Goal: Answer question/provide support: Share knowledge or assist other users

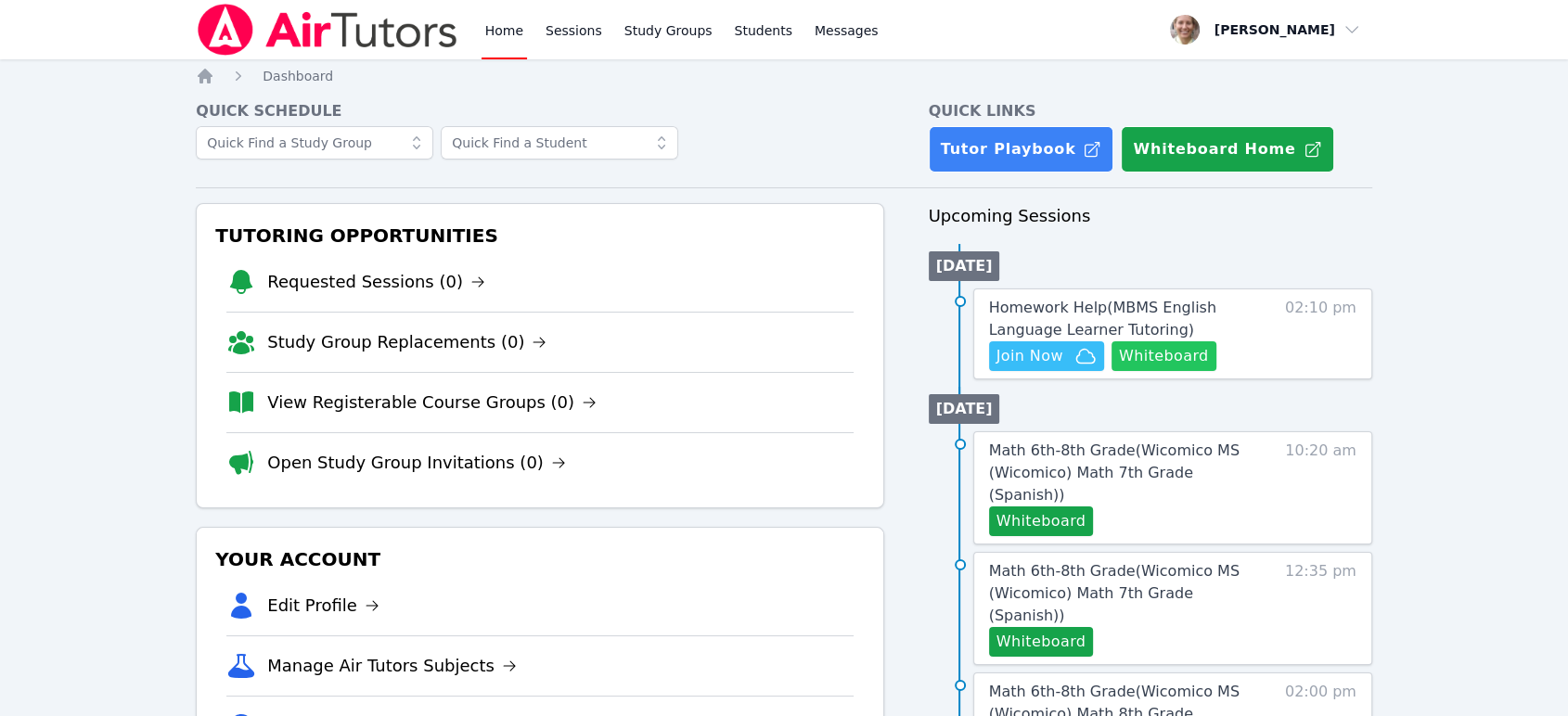
click at [1203, 352] on button "Whiteboard" at bounding box center [1164, 356] width 105 height 30
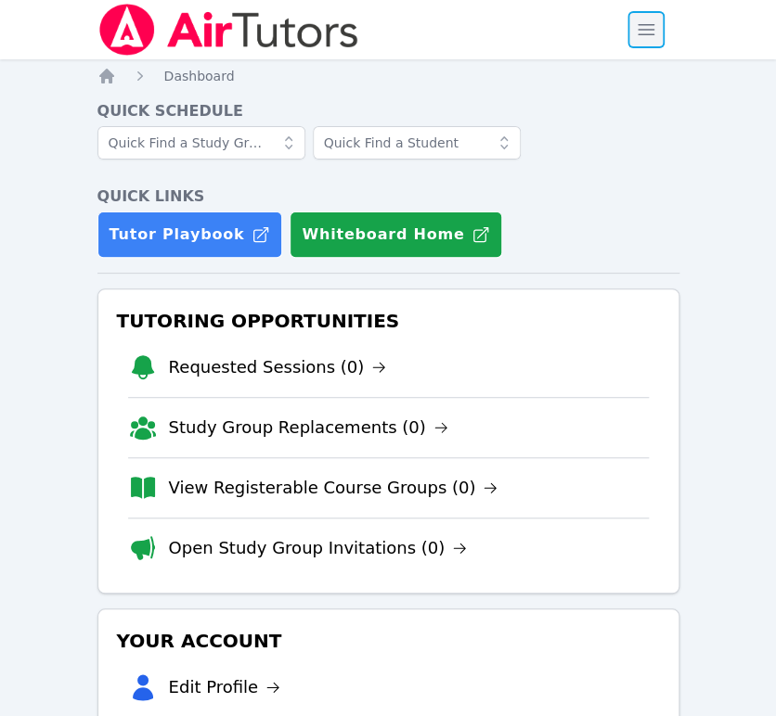
click at [654, 31] on span "button" at bounding box center [645, 29] width 41 height 41
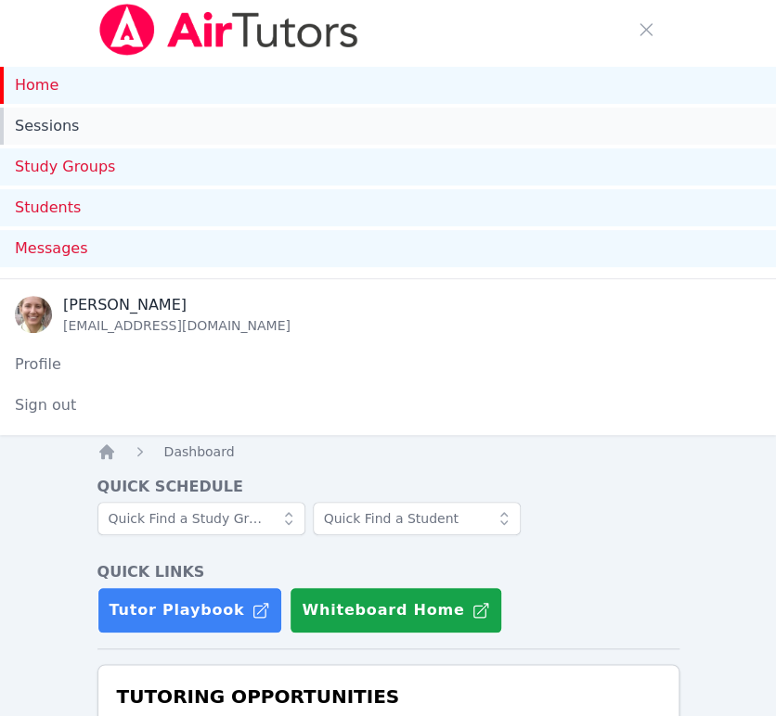
click at [51, 126] on link "Sessions" at bounding box center [388, 126] width 776 height 37
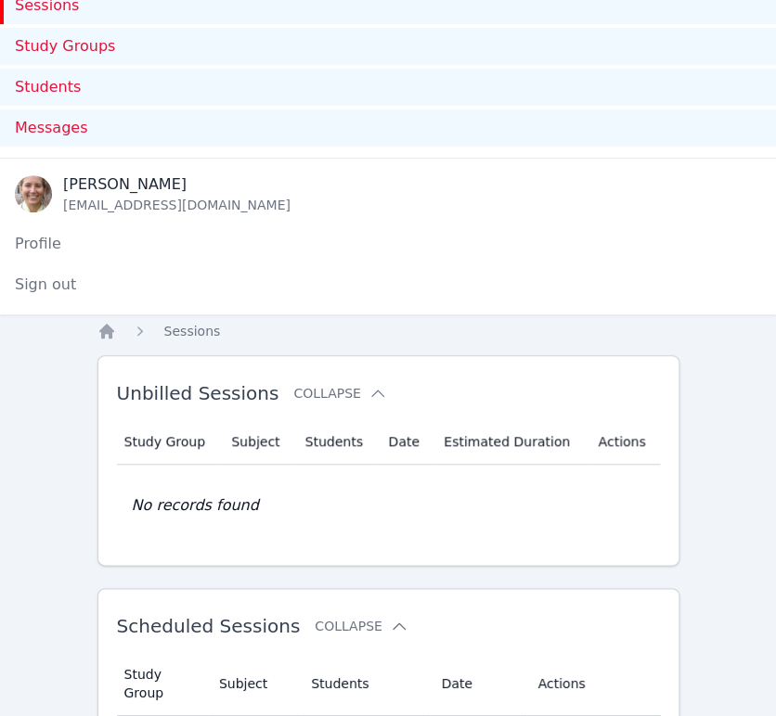
scroll to position [412, 0]
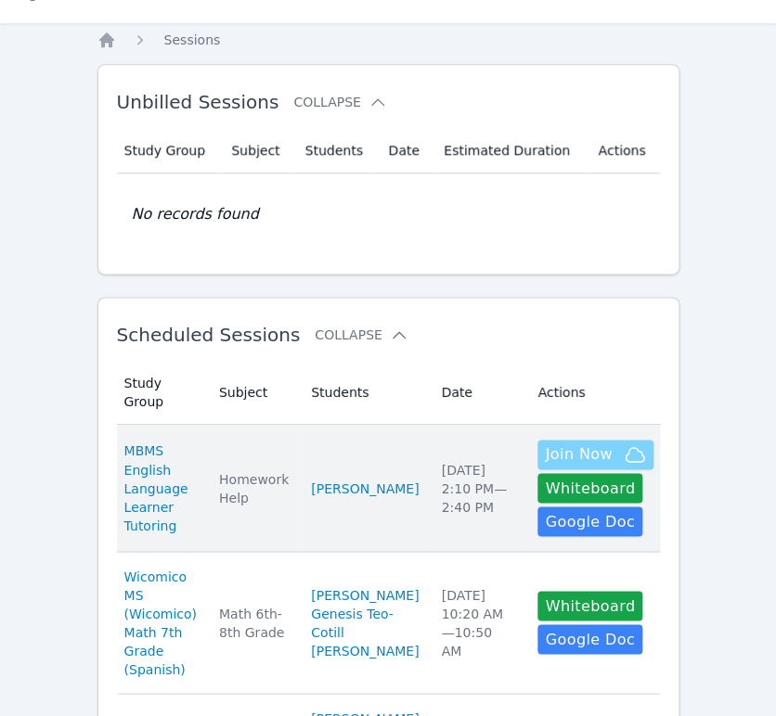
click at [562, 444] on span "Join Now" at bounding box center [578, 455] width 67 height 22
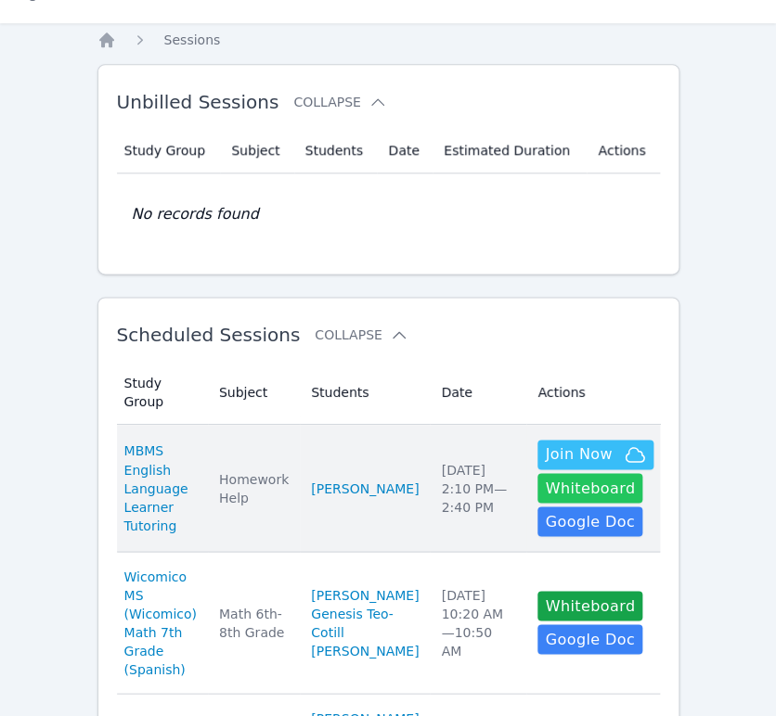
click at [588, 473] on button "Whiteboard" at bounding box center [589, 488] width 105 height 30
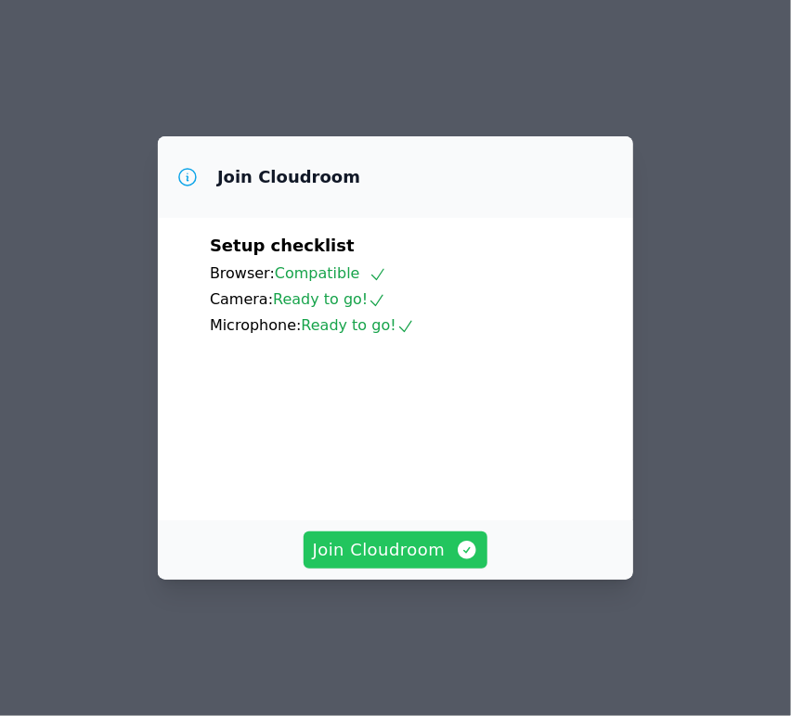
click at [403, 563] on span "Join Cloudroom" at bounding box center [396, 550] width 166 height 26
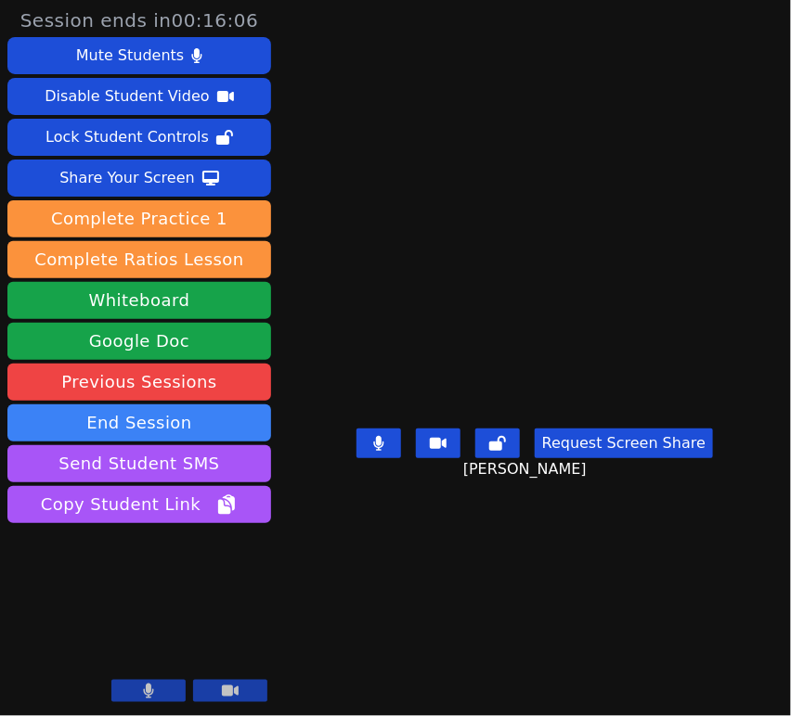
click at [549, 34] on main "[PERSON_NAME] Request Screen Share [PERSON_NAME]" at bounding box center [534, 358] width 408 height 716
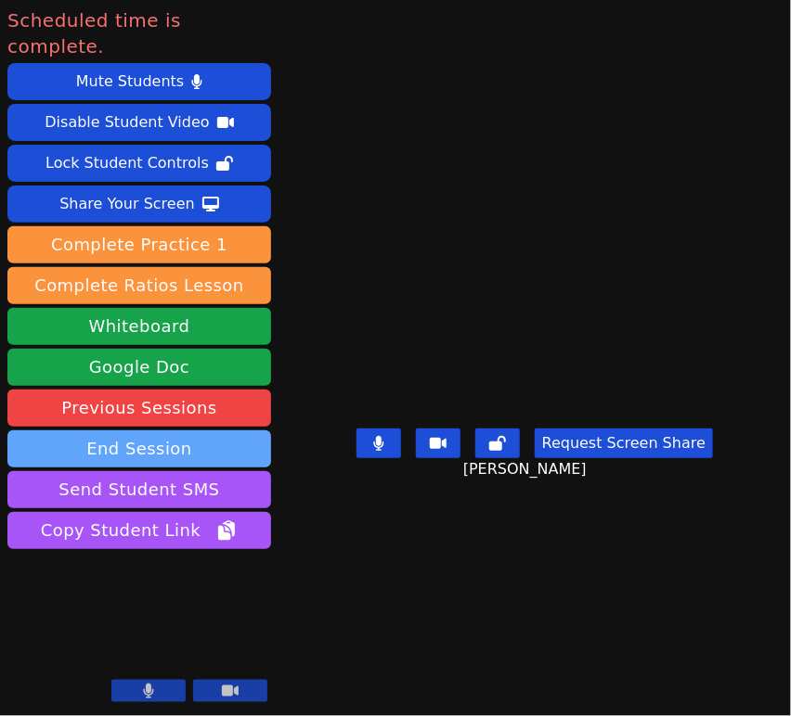
click at [221, 431] on button "End Session" at bounding box center [139, 449] width 264 height 37
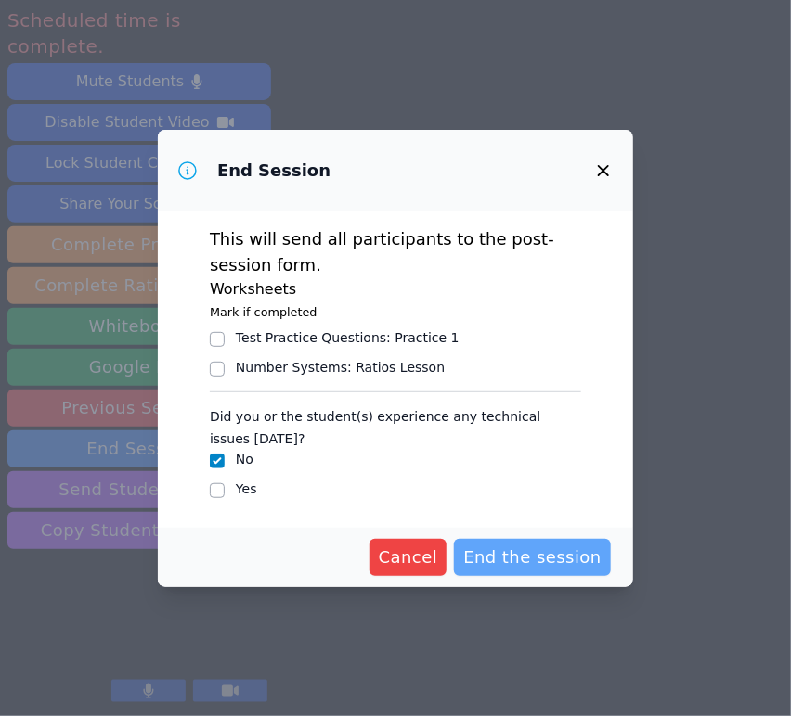
click at [543, 570] on button "End the session" at bounding box center [532, 557] width 157 height 37
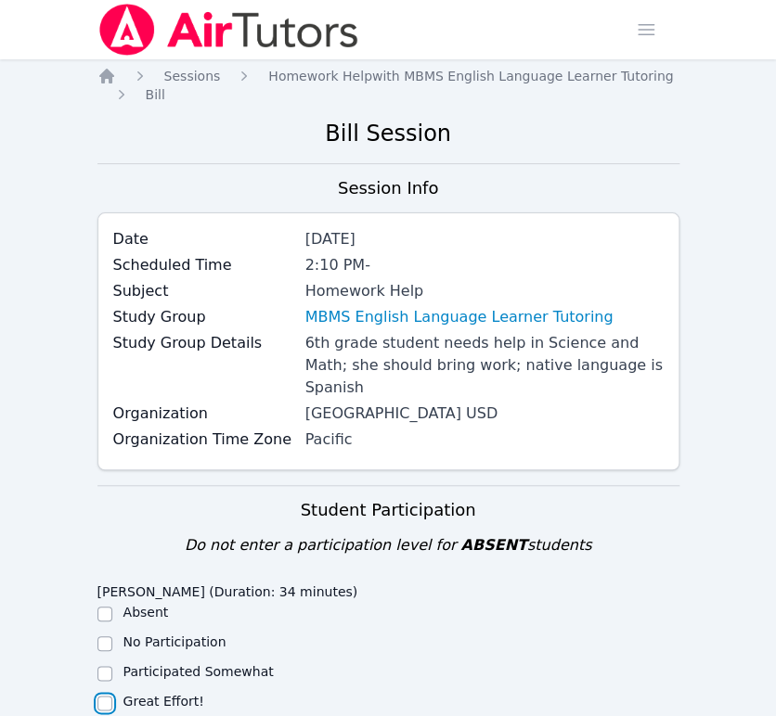
click at [98, 696] on input "Great Effort!" at bounding box center [104, 703] width 15 height 15
checkbox input "true"
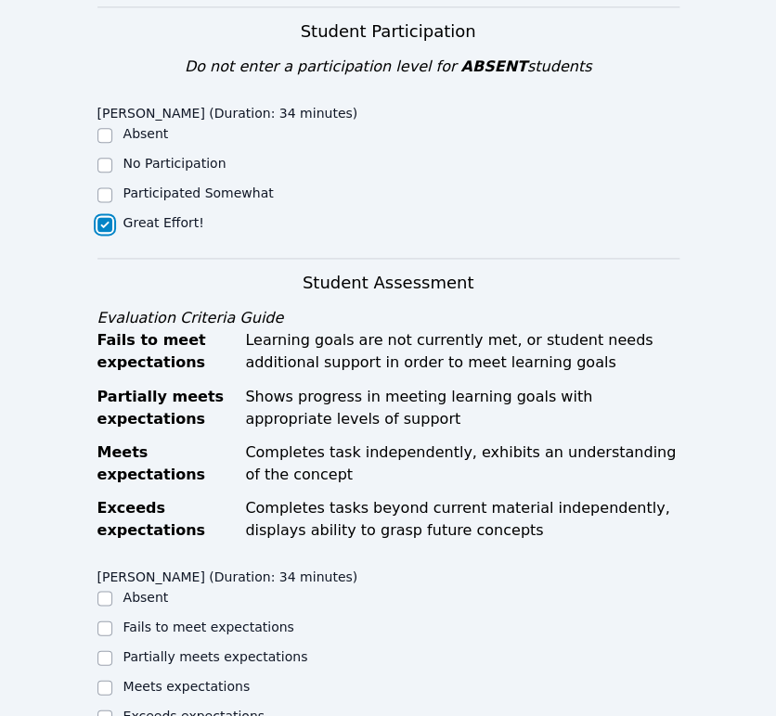
scroll to position [515, 0]
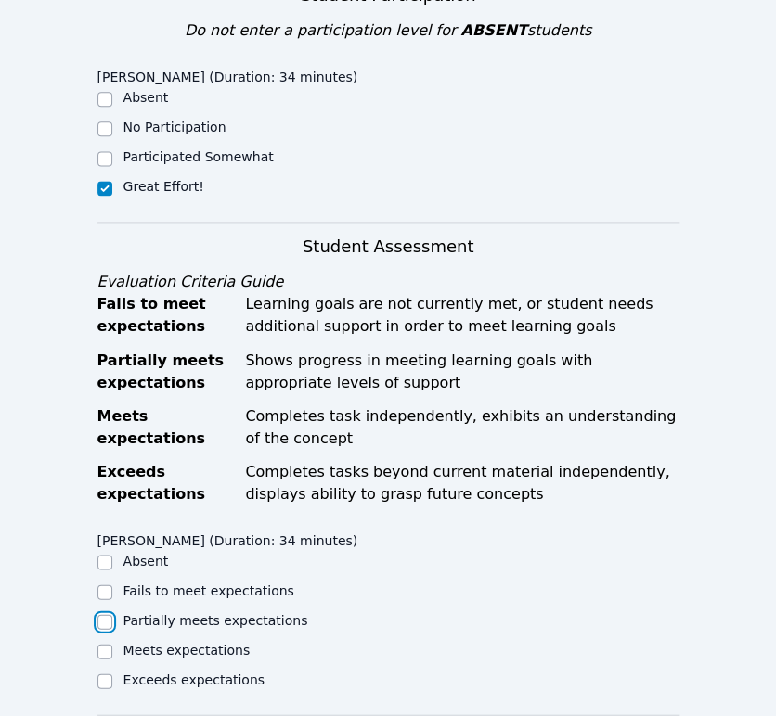
click at [102, 614] on input "Partially meets expectations" at bounding box center [104, 621] width 15 height 15
checkbox input "true"
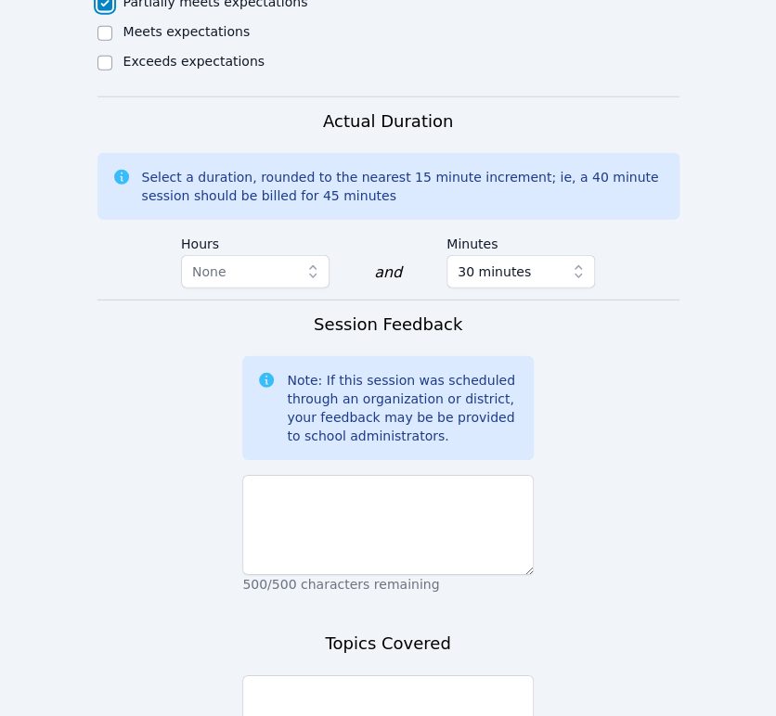
scroll to position [1134, 0]
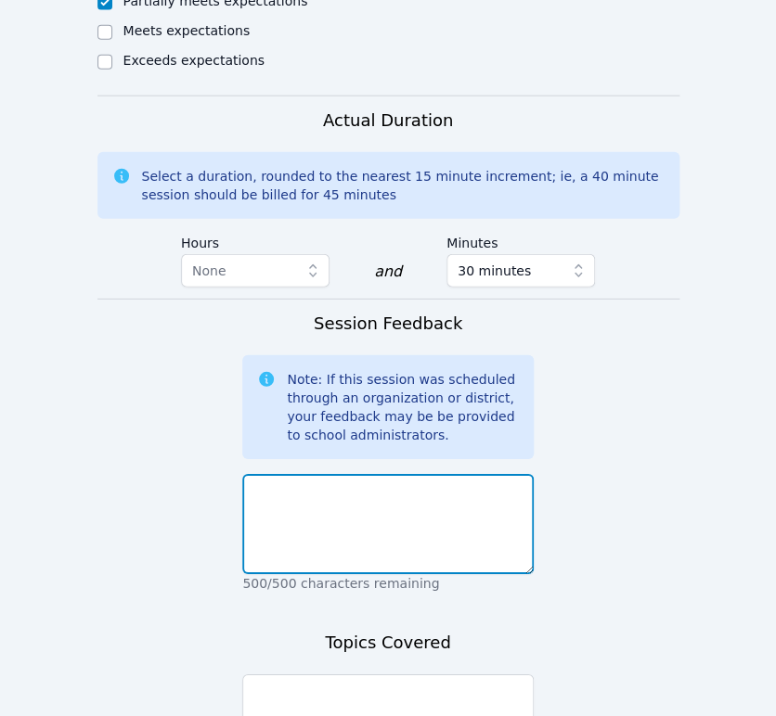
click at [486, 509] on textarea at bounding box center [387, 524] width 291 height 100
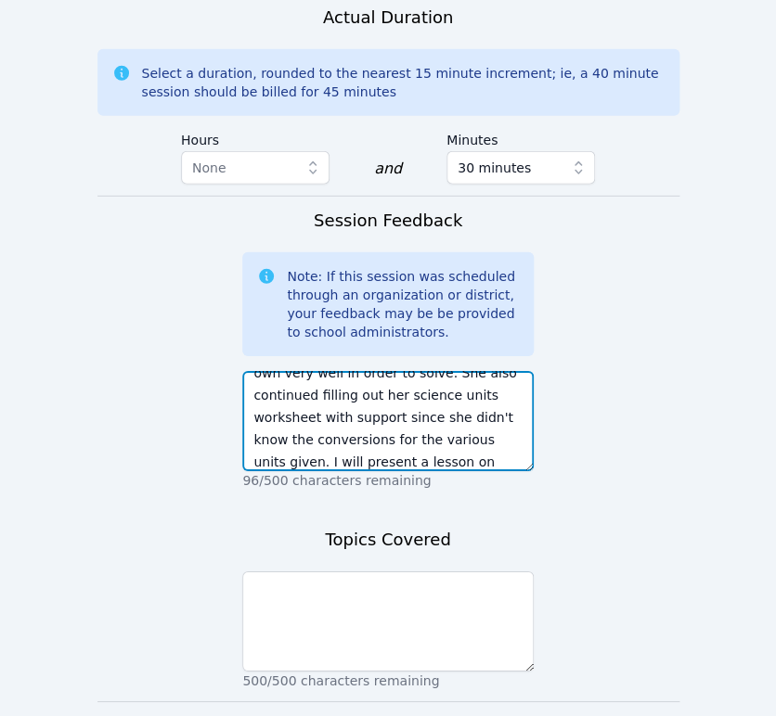
scroll to position [148, 0]
type textarea "Anyeli needed to learn the formulas for the area of a trapezoid, triangle, & a …"
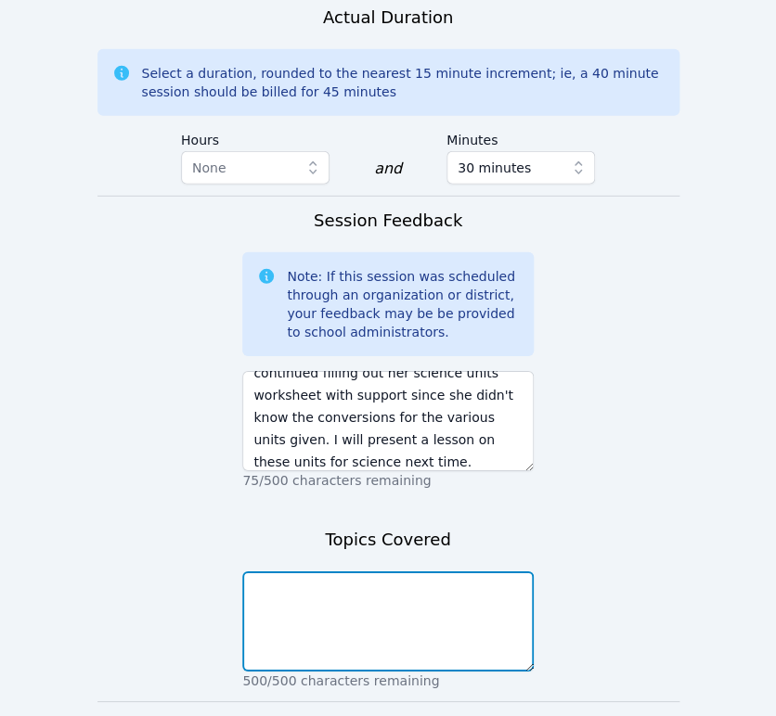
click at [439, 572] on textarea at bounding box center [387, 622] width 291 height 100
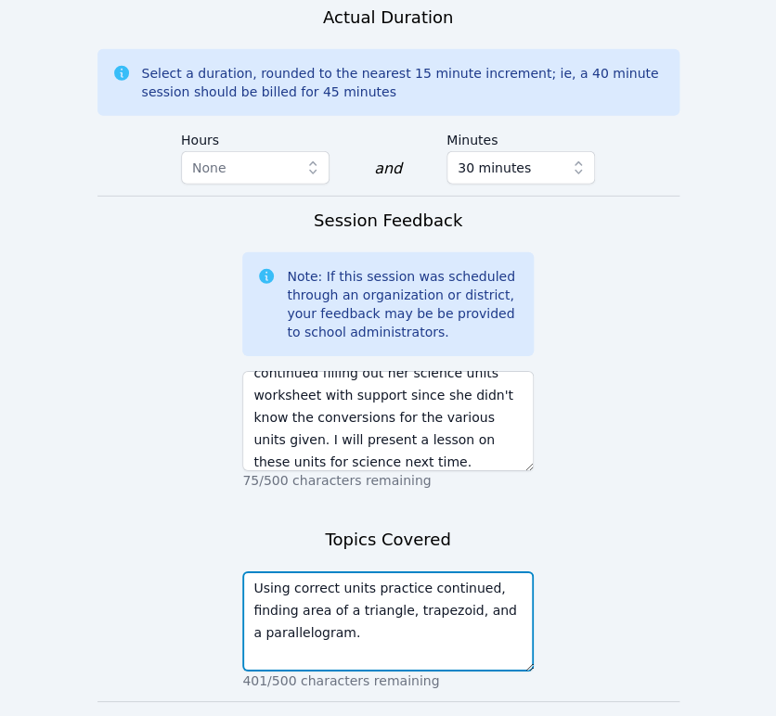
type textarea "Using correct units practice continued, finding area of a triangle, trapezoid, …"
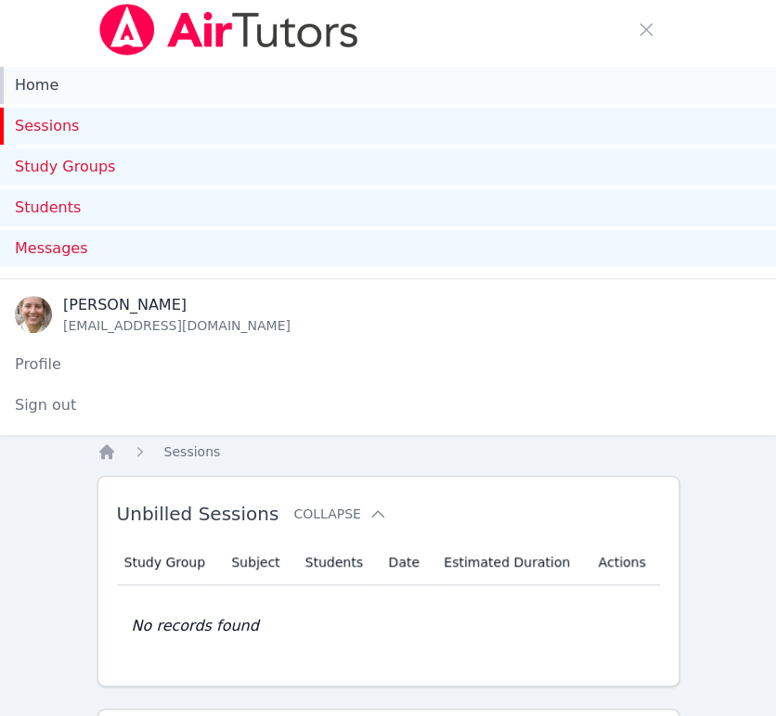
click at [42, 88] on link "Home" at bounding box center [388, 85] width 776 height 37
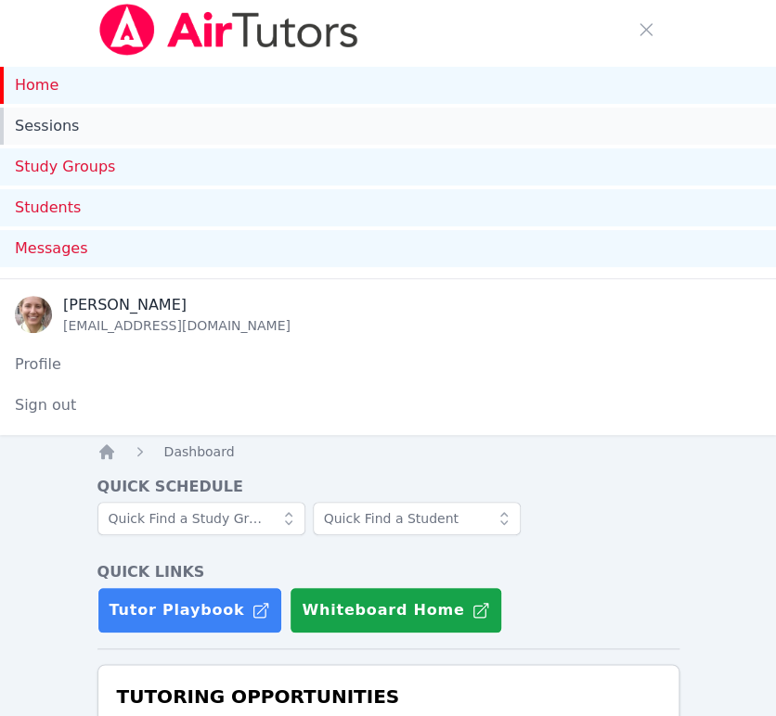
click at [22, 135] on link "Sessions" at bounding box center [388, 126] width 776 height 37
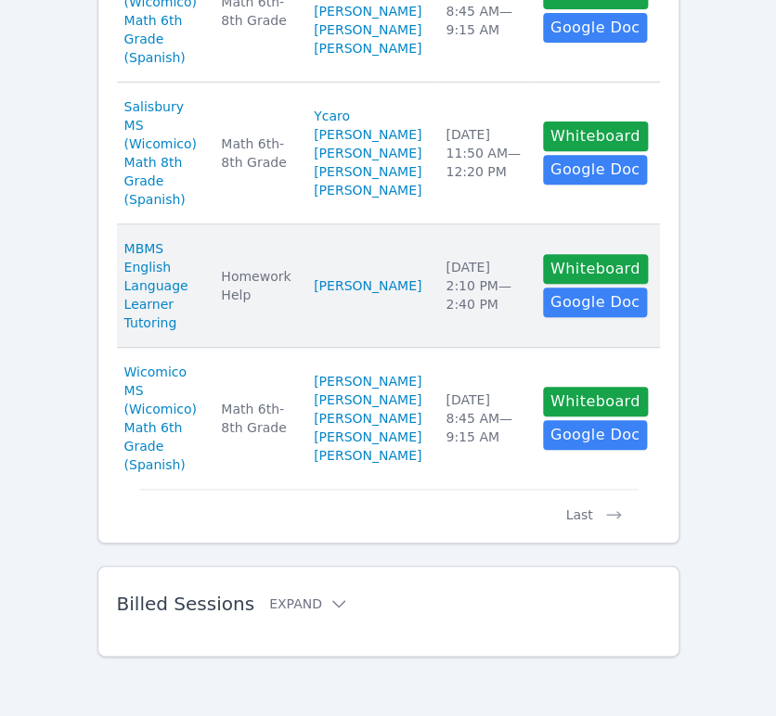
scroll to position [2062, 0]
click at [616, 284] on button "Whiteboard" at bounding box center [595, 269] width 105 height 30
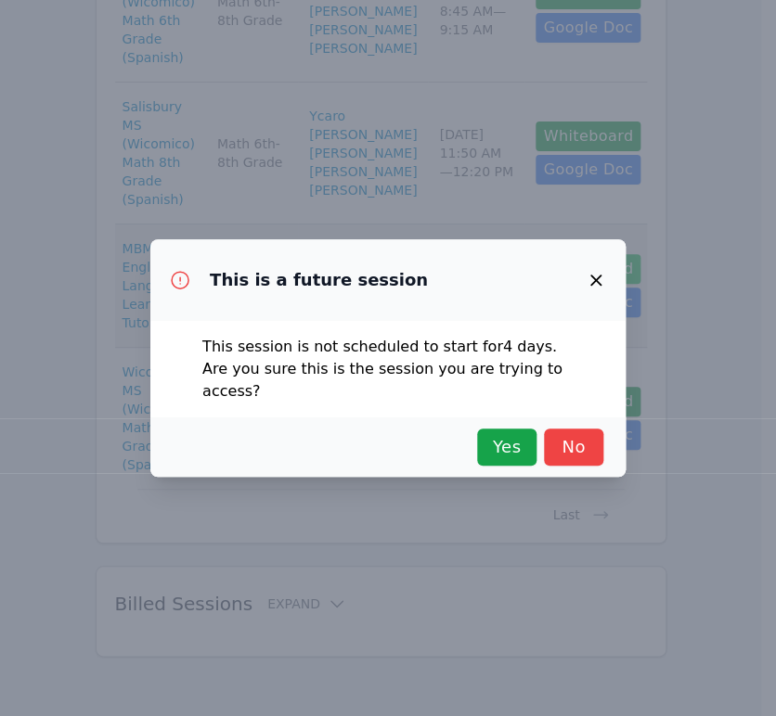
scroll to position [1988, 0]
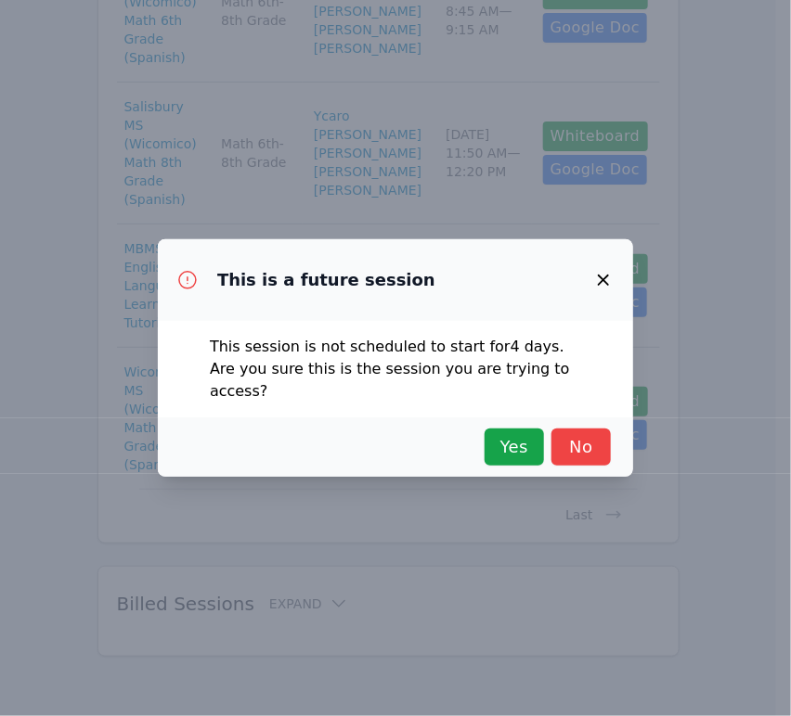
click at [522, 459] on div "Yes No" at bounding box center [395, 447] width 475 height 59
click at [520, 443] on span "Yes" at bounding box center [514, 447] width 41 height 26
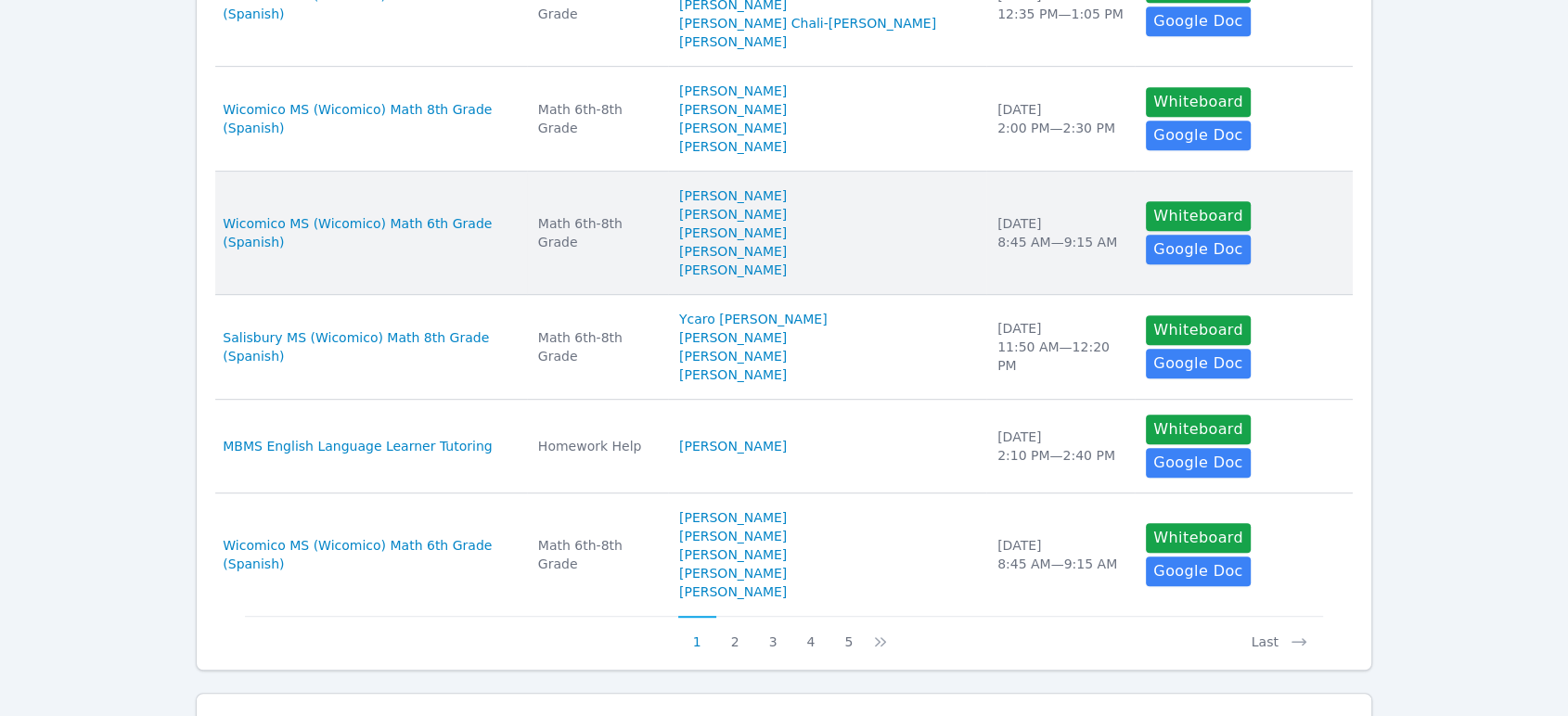
scroll to position [928, 0]
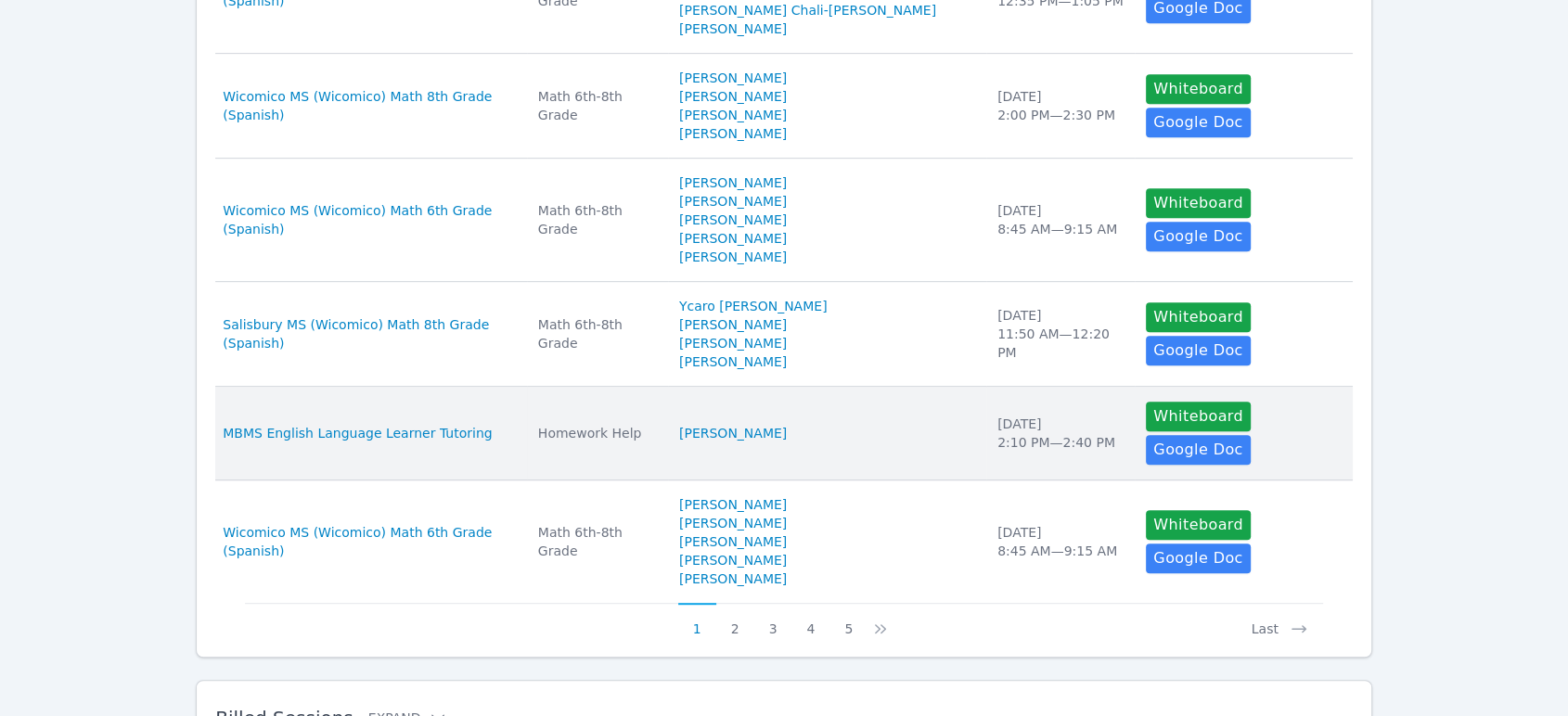
click at [775, 387] on td "Students Anyeli VáSquez" at bounding box center [827, 434] width 318 height 94
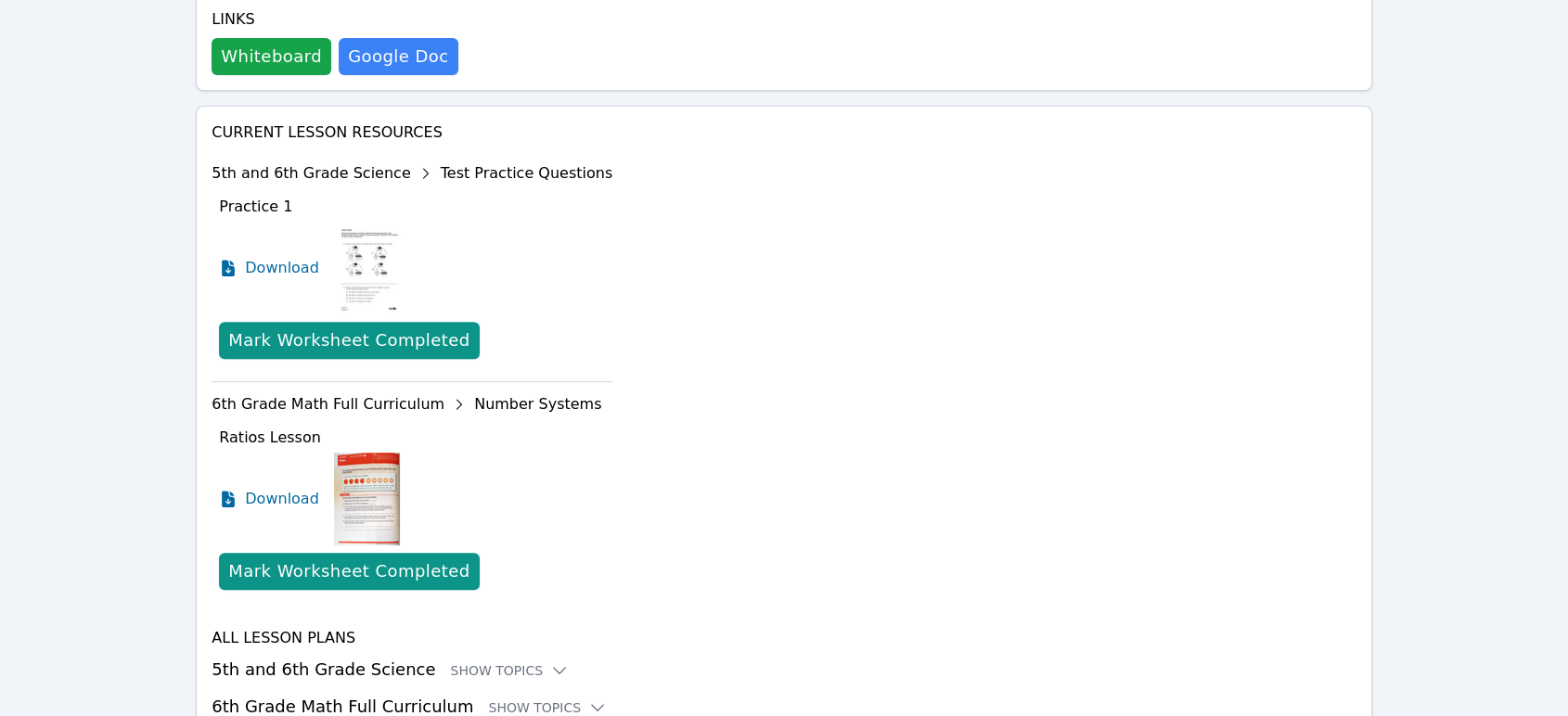
scroll to position [718, 0]
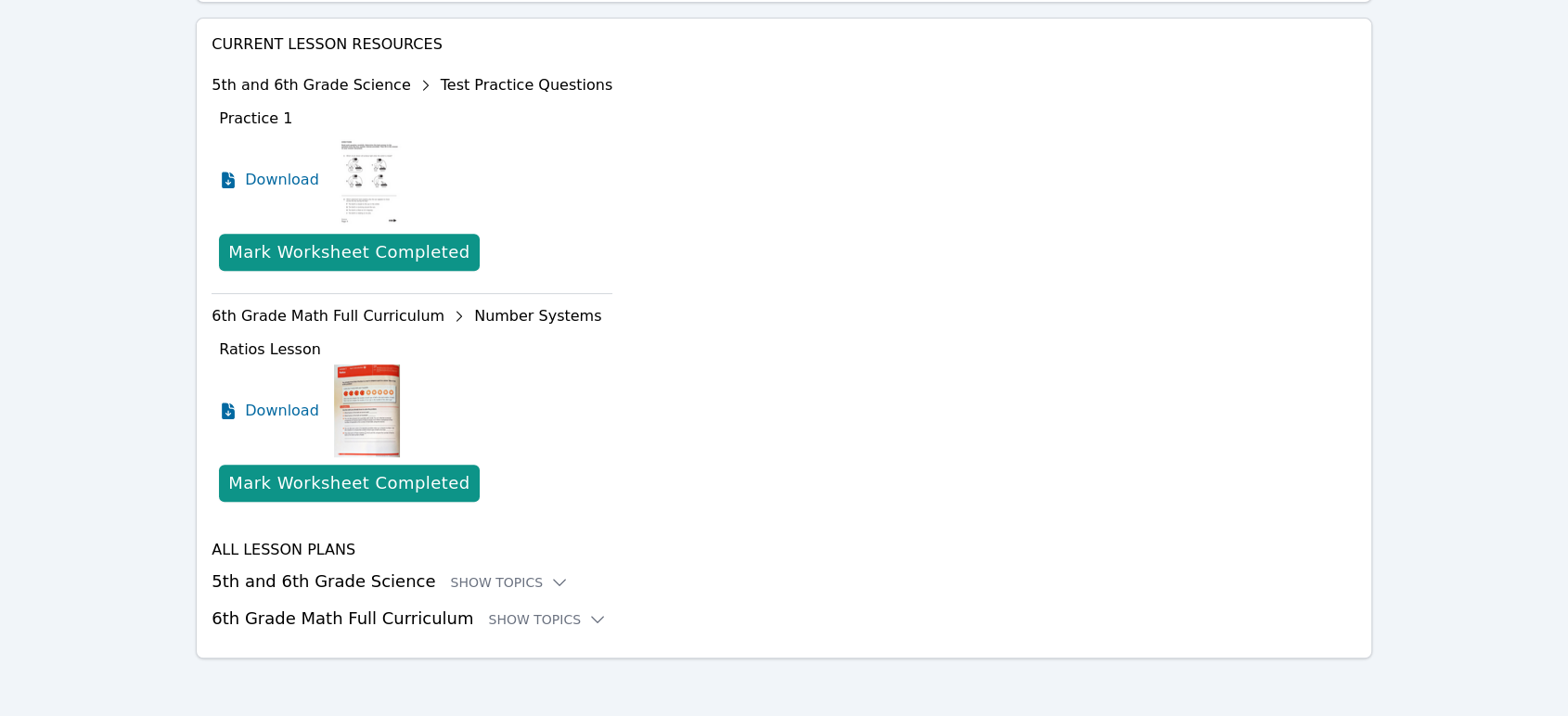
click at [467, 570] on h3 "5th and 6th Grade Science Show Topics" at bounding box center [784, 582] width 1145 height 26
click at [471, 577] on div "Show Topics" at bounding box center [510, 582] width 119 height 19
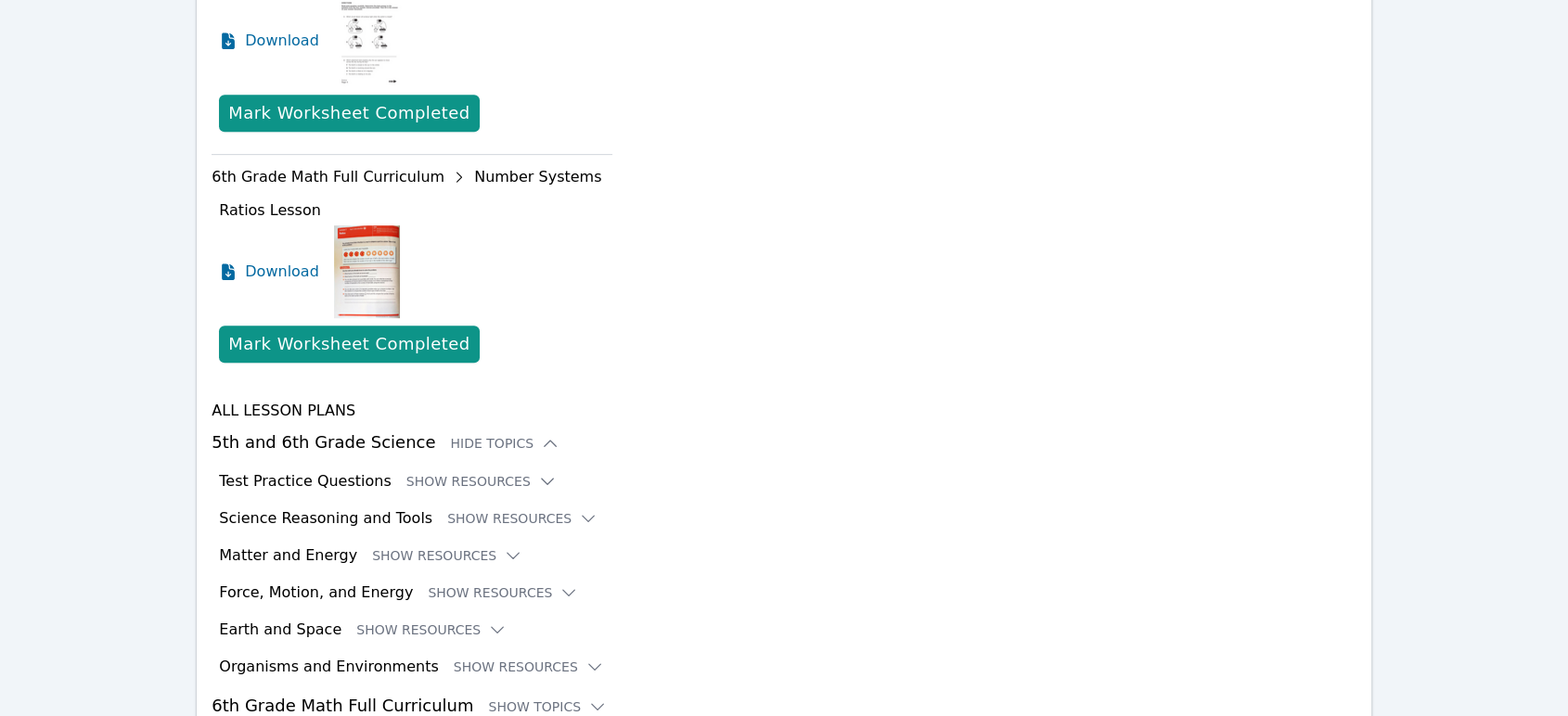
scroll to position [924, 0]
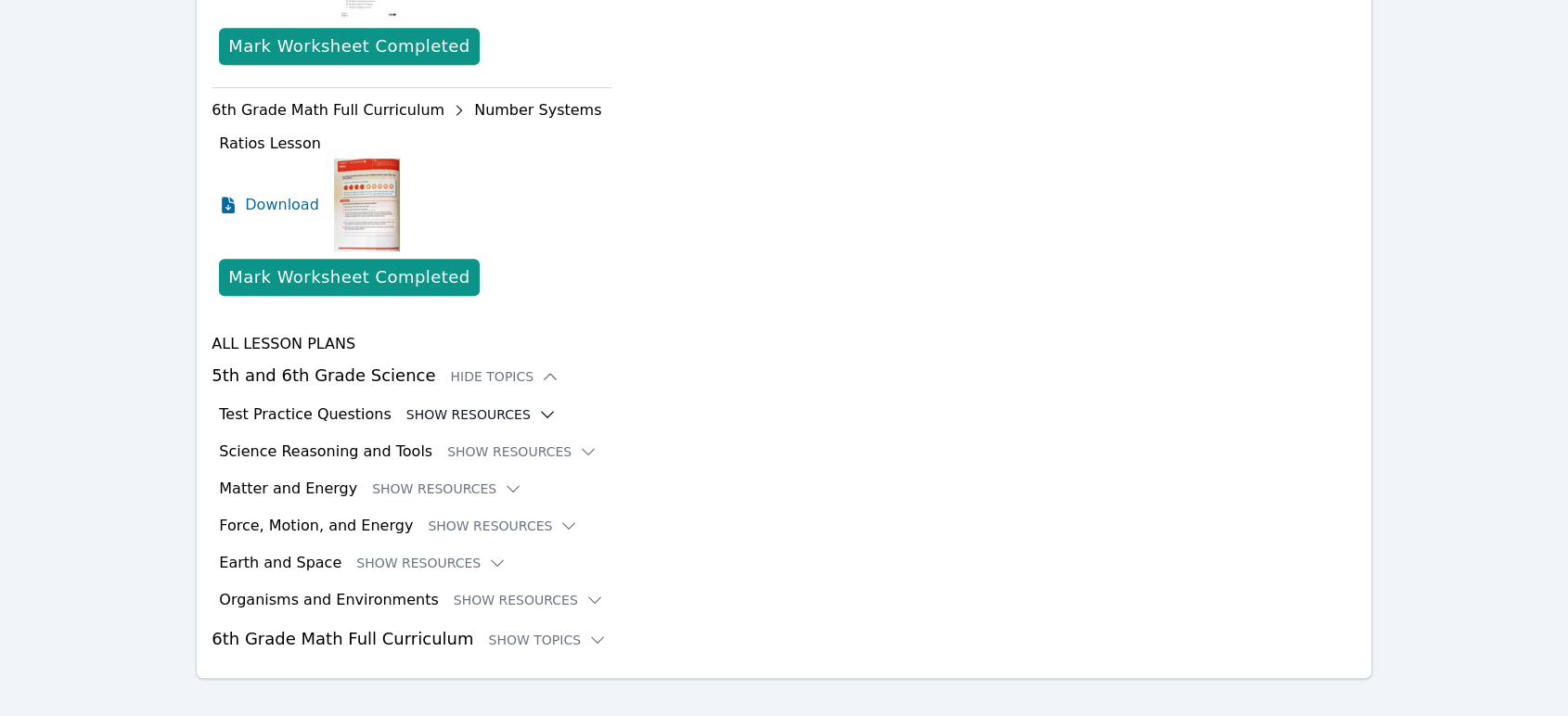
click at [476, 412] on button "Show Resources" at bounding box center [481, 415] width 150 height 19
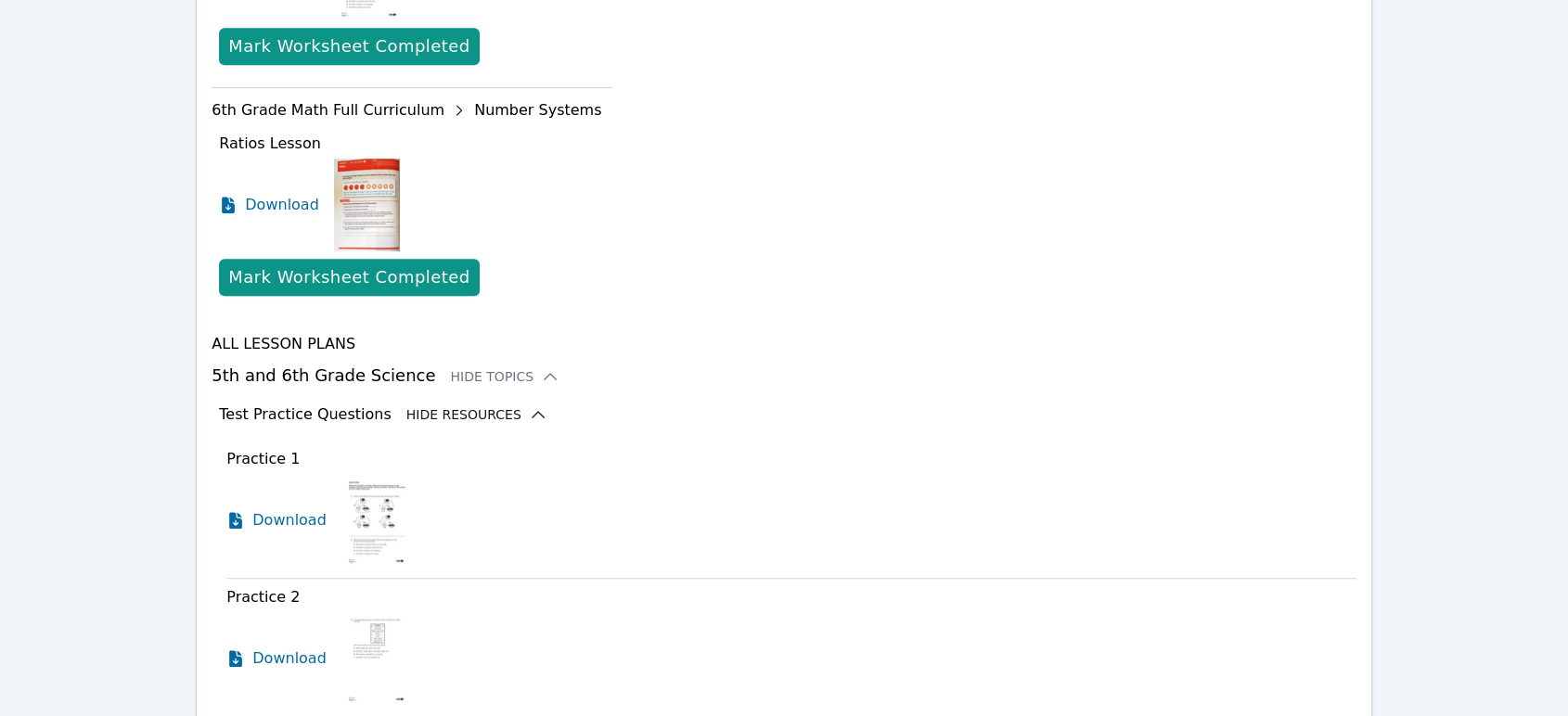
click at [529, 414] on icon at bounding box center [538, 415] width 19 height 19
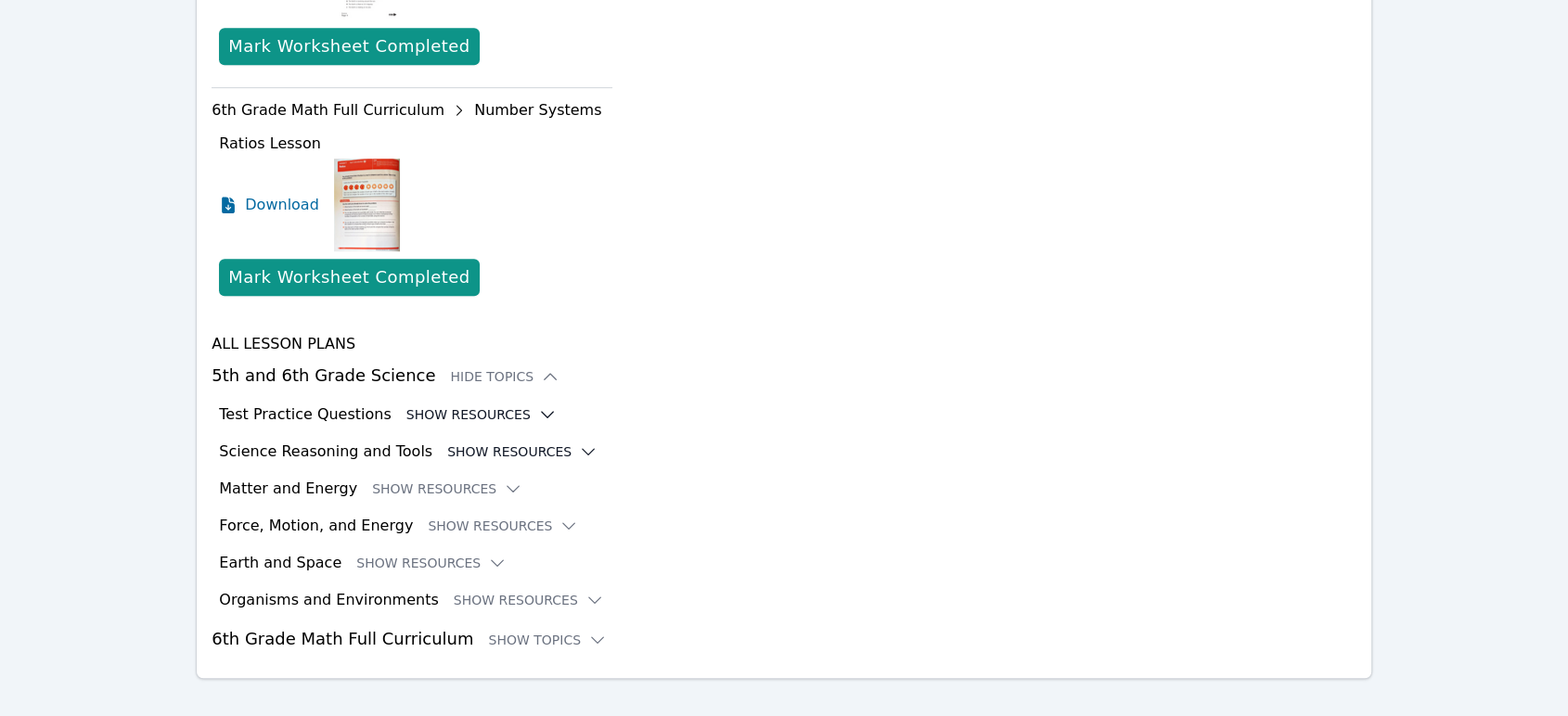
click at [486, 443] on button "Show Resources" at bounding box center [522, 452] width 150 height 19
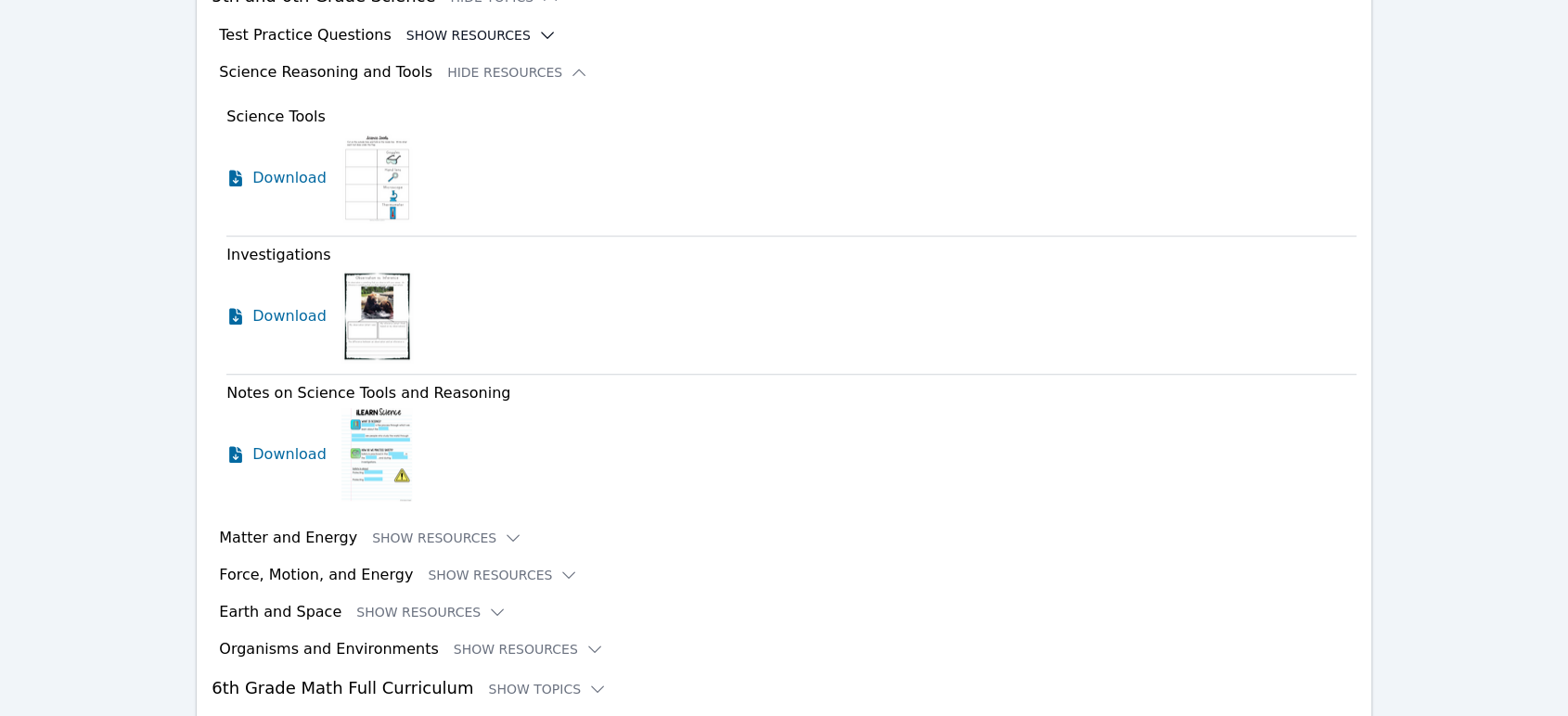
scroll to position [1336, 0]
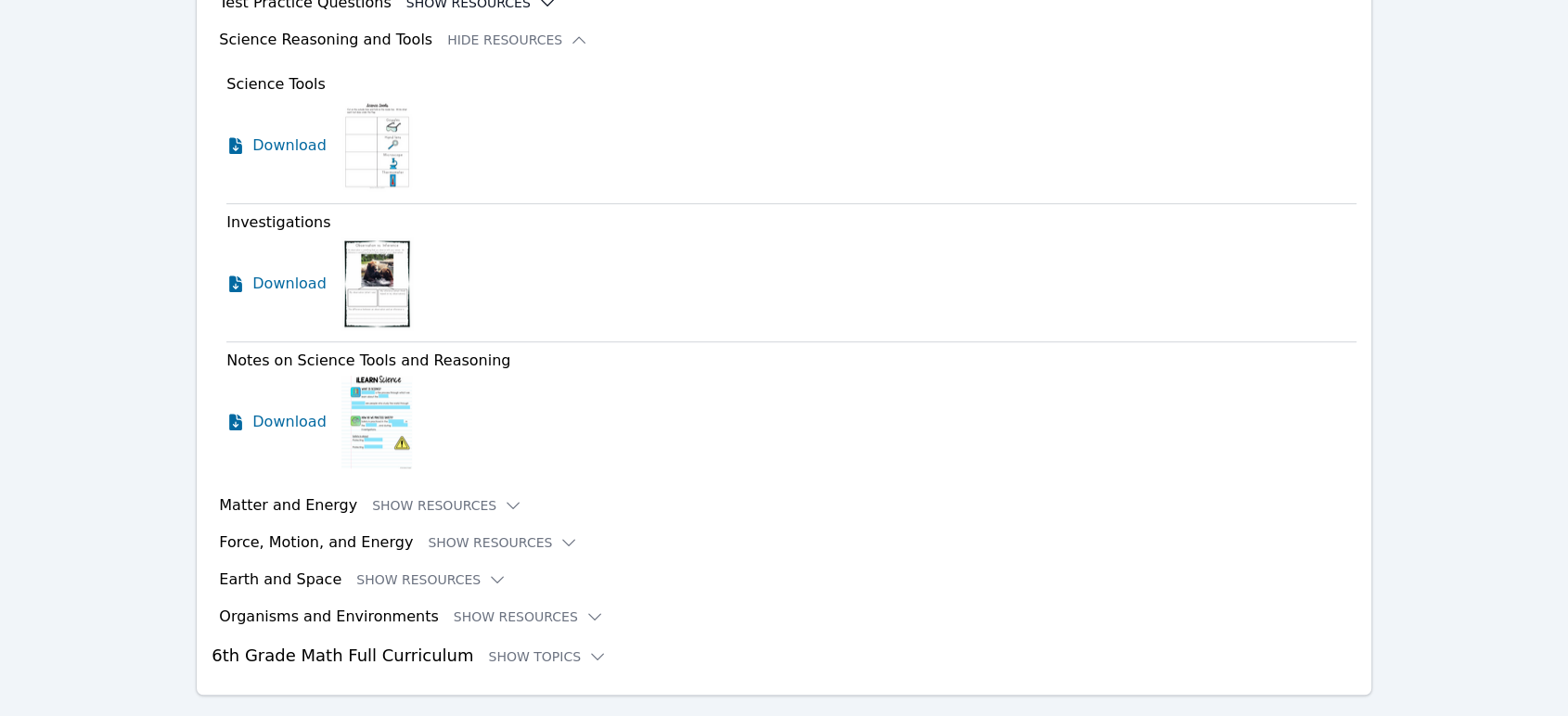
click at [468, 24] on div "All Lesson Plans 5th and 6th Grade Science Hide Topics Test Practice Questions …" at bounding box center [784, 295] width 1145 height 748
click at [470, 34] on button "Hide Resources" at bounding box center [517, 40] width 141 height 19
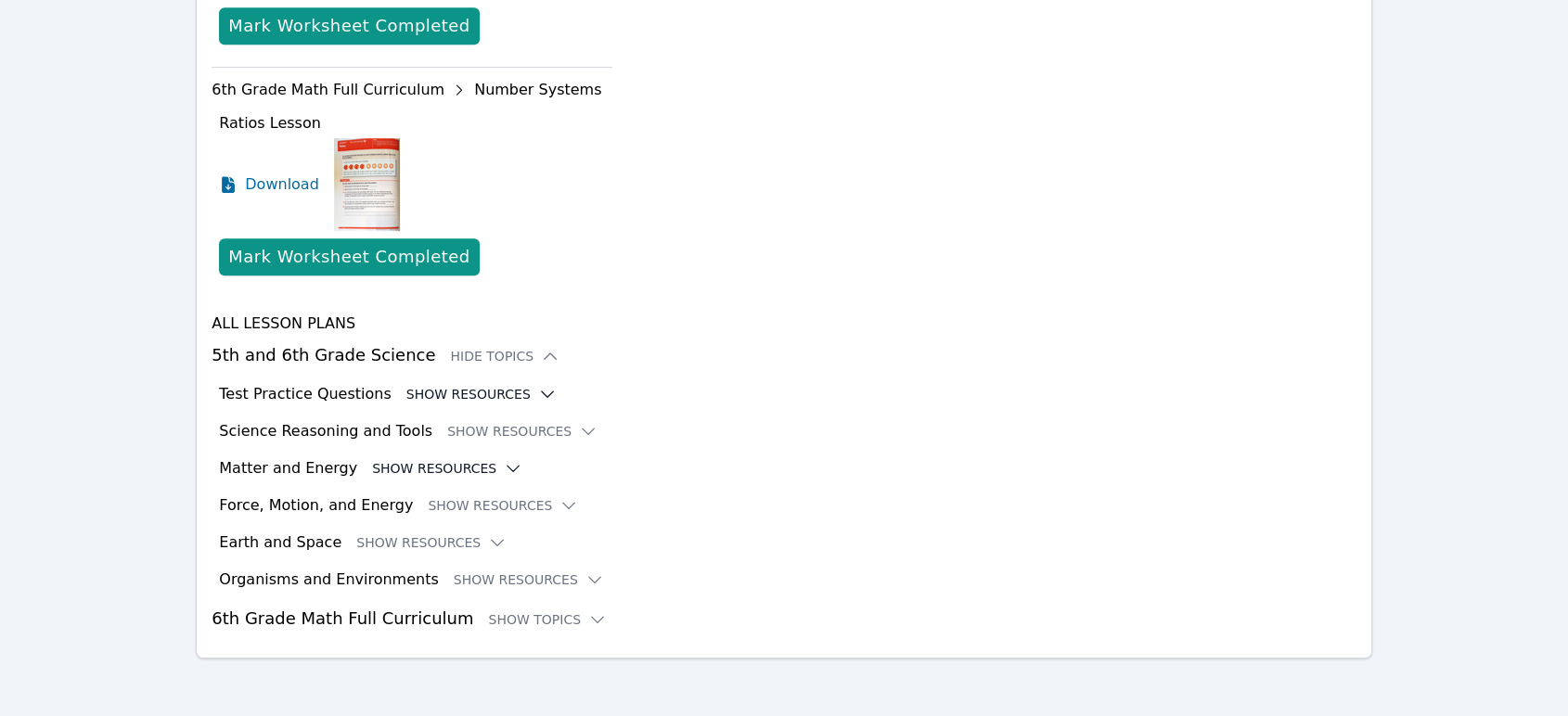
click at [450, 464] on button "Show Resources" at bounding box center [447, 468] width 150 height 19
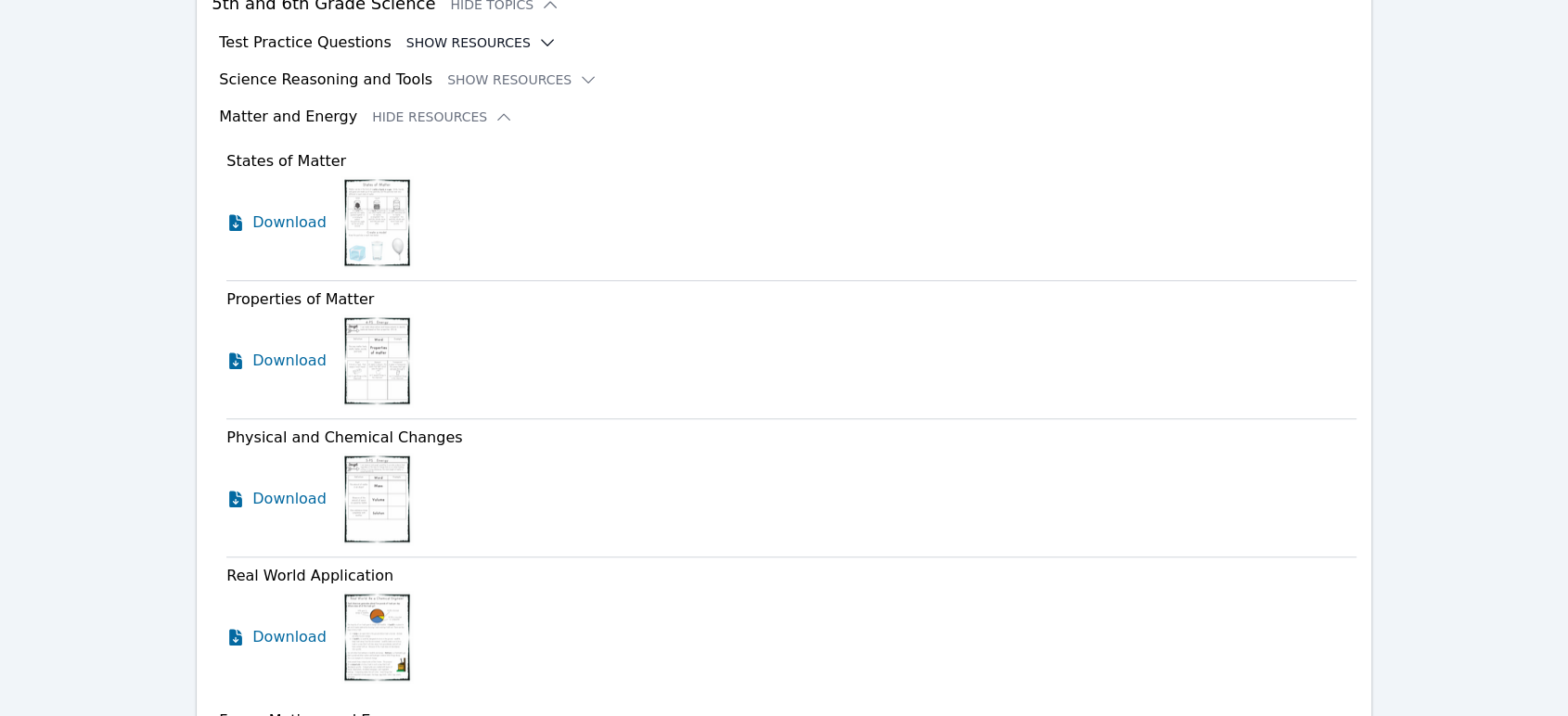
scroll to position [1409, 0]
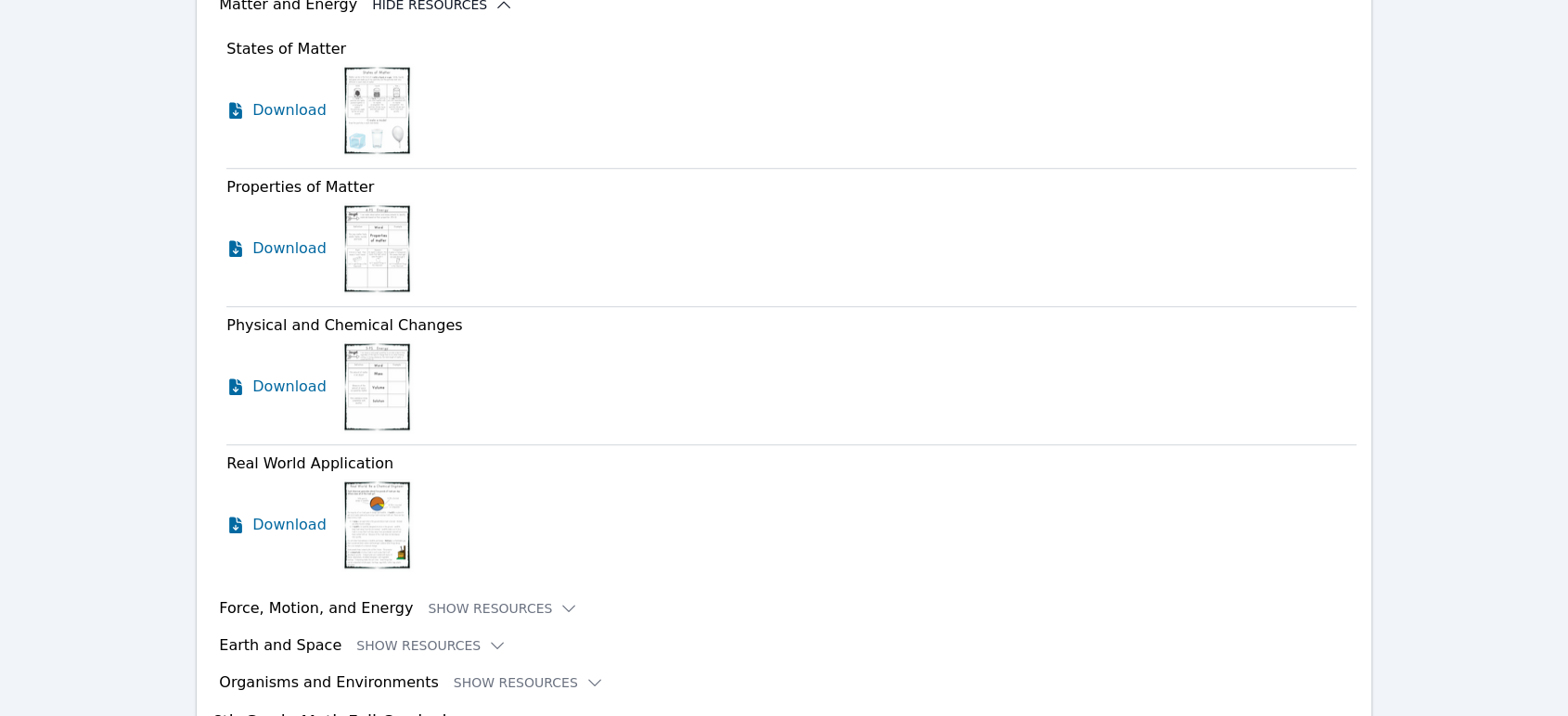
click at [456, 8] on button "Hide Resources" at bounding box center [442, 4] width 141 height 19
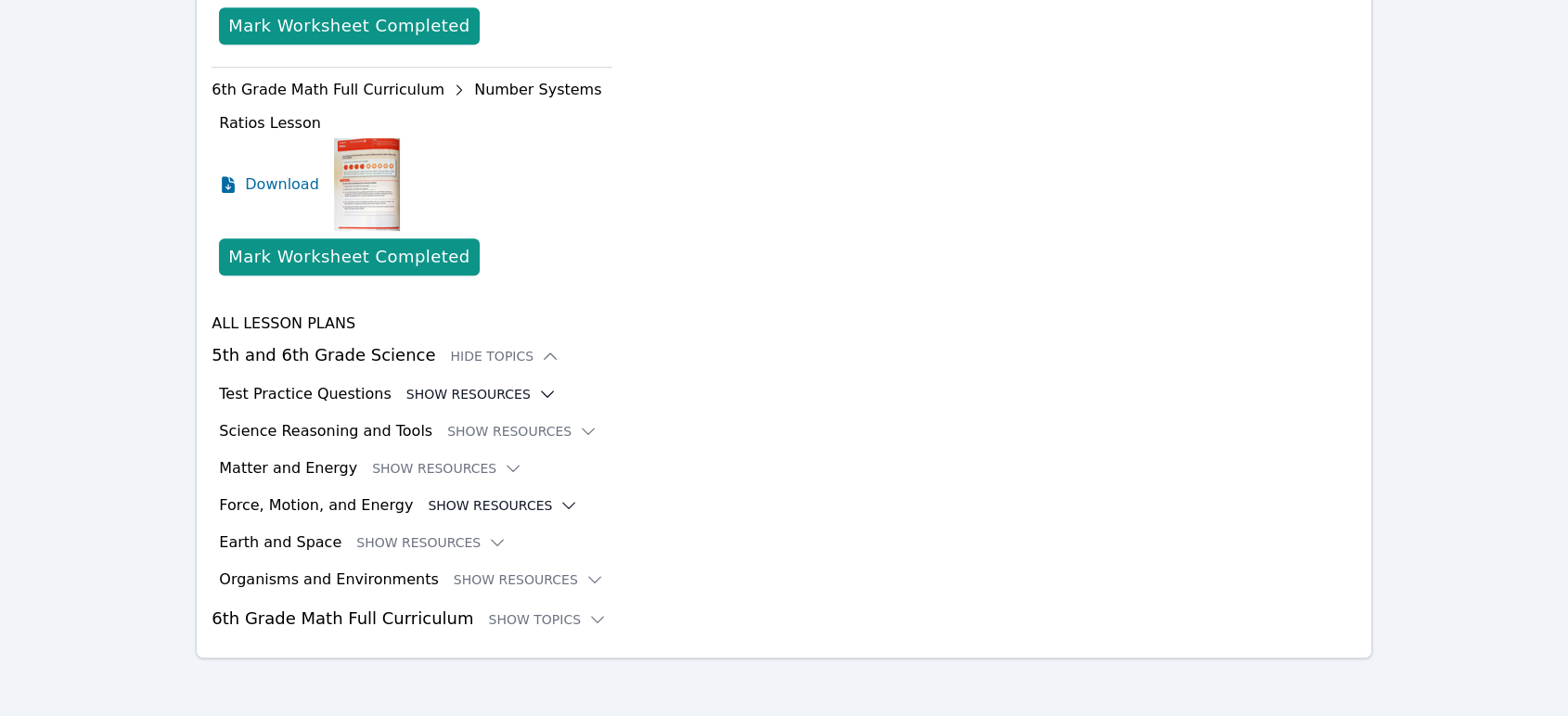
click at [476, 502] on button "Show Resources" at bounding box center [503, 505] width 150 height 19
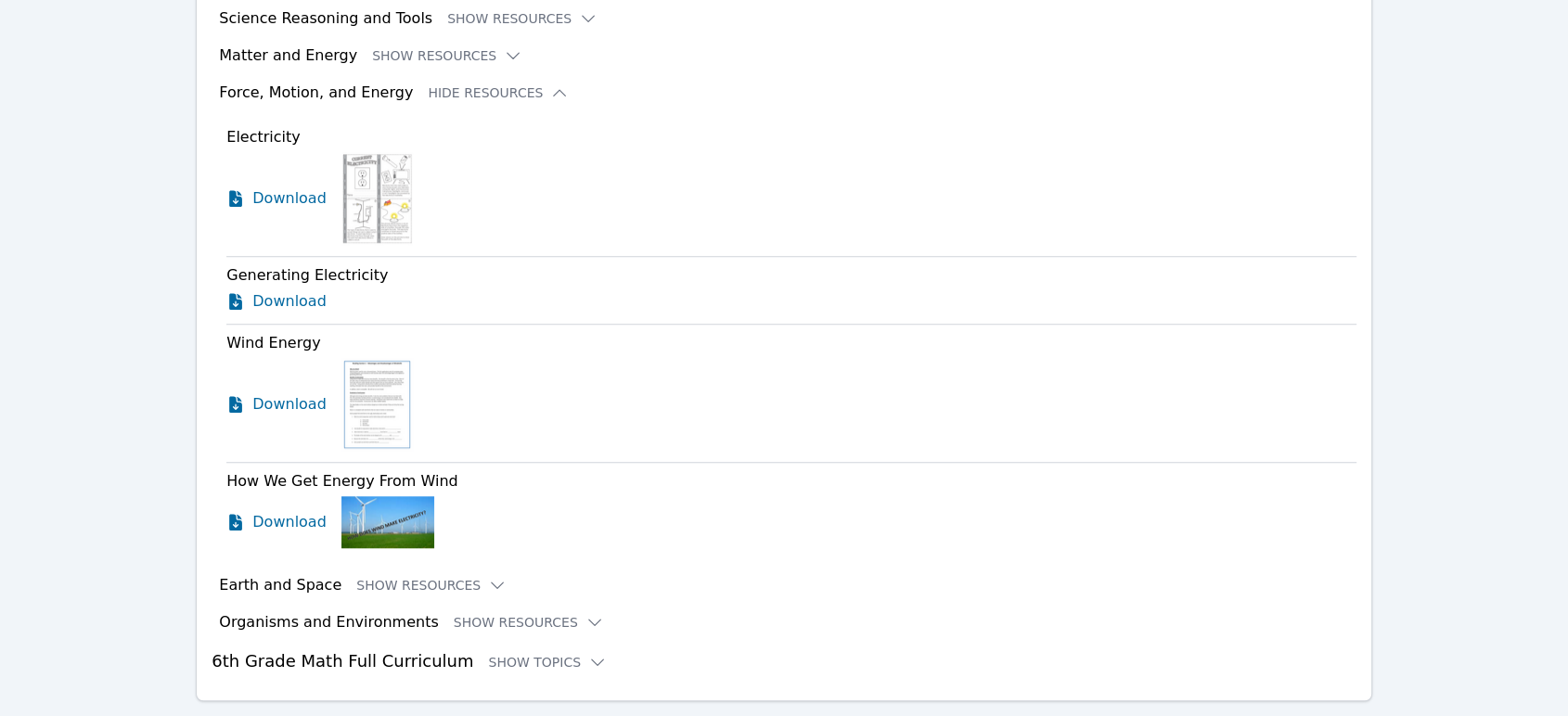
scroll to position [1255, 0]
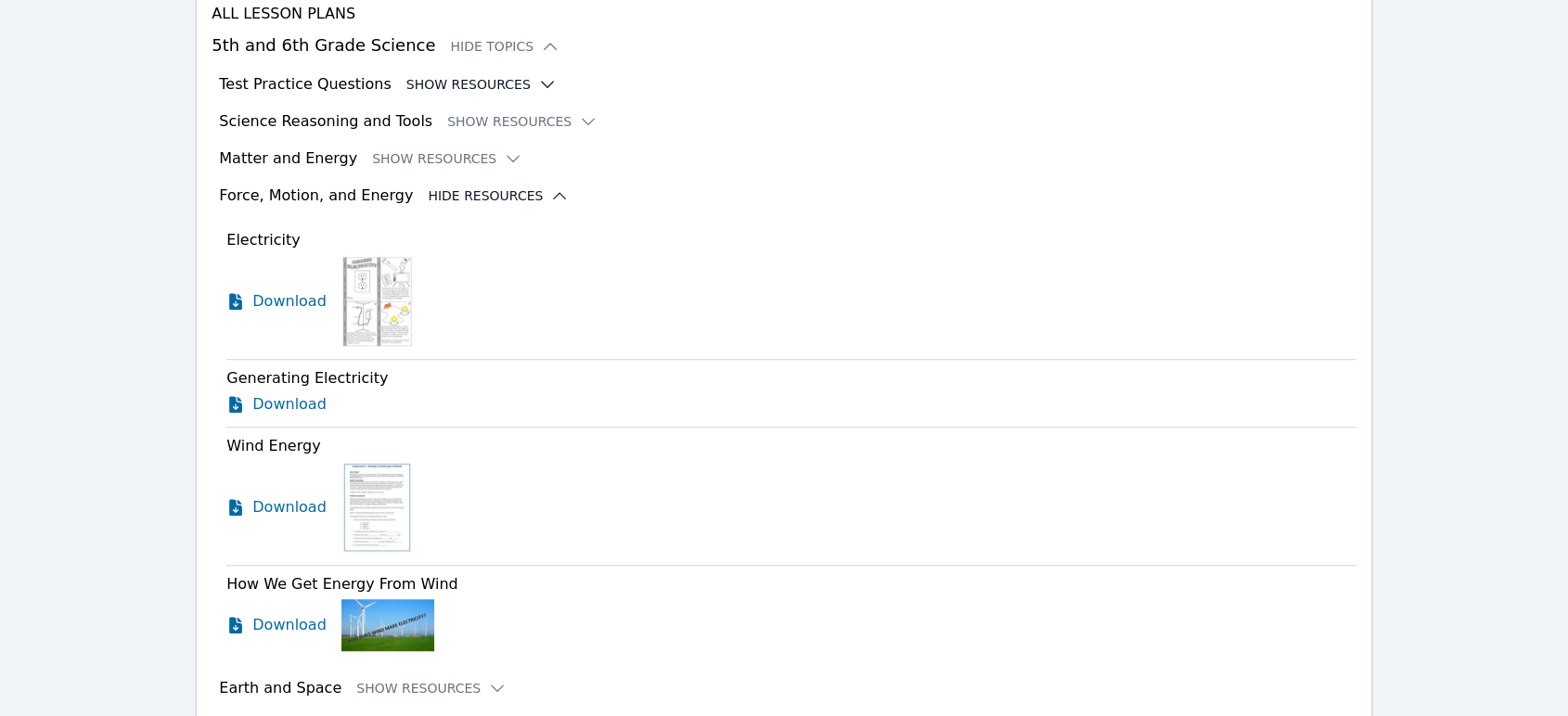
click at [468, 191] on button "Hide Resources" at bounding box center [498, 196] width 141 height 19
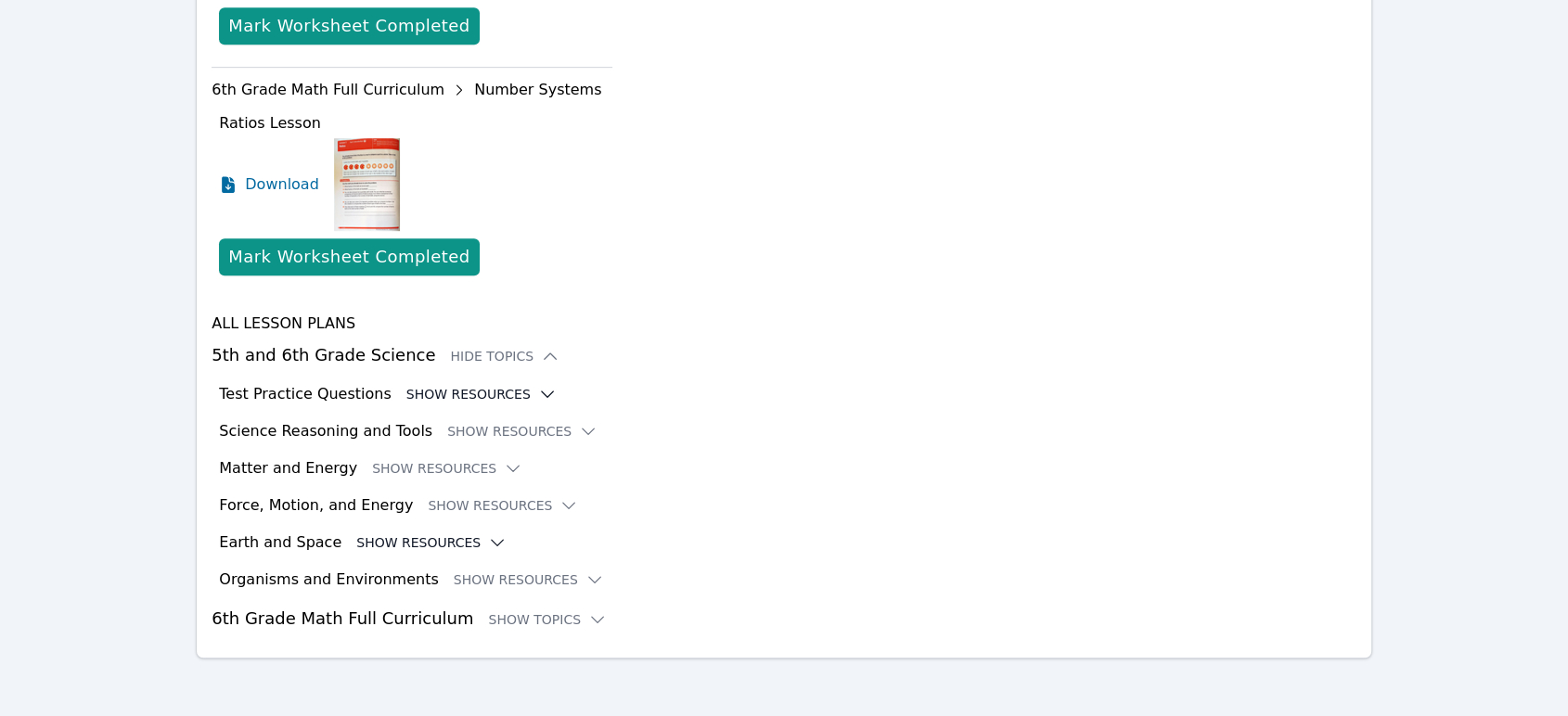
click at [488, 543] on icon at bounding box center [497, 543] width 19 height 19
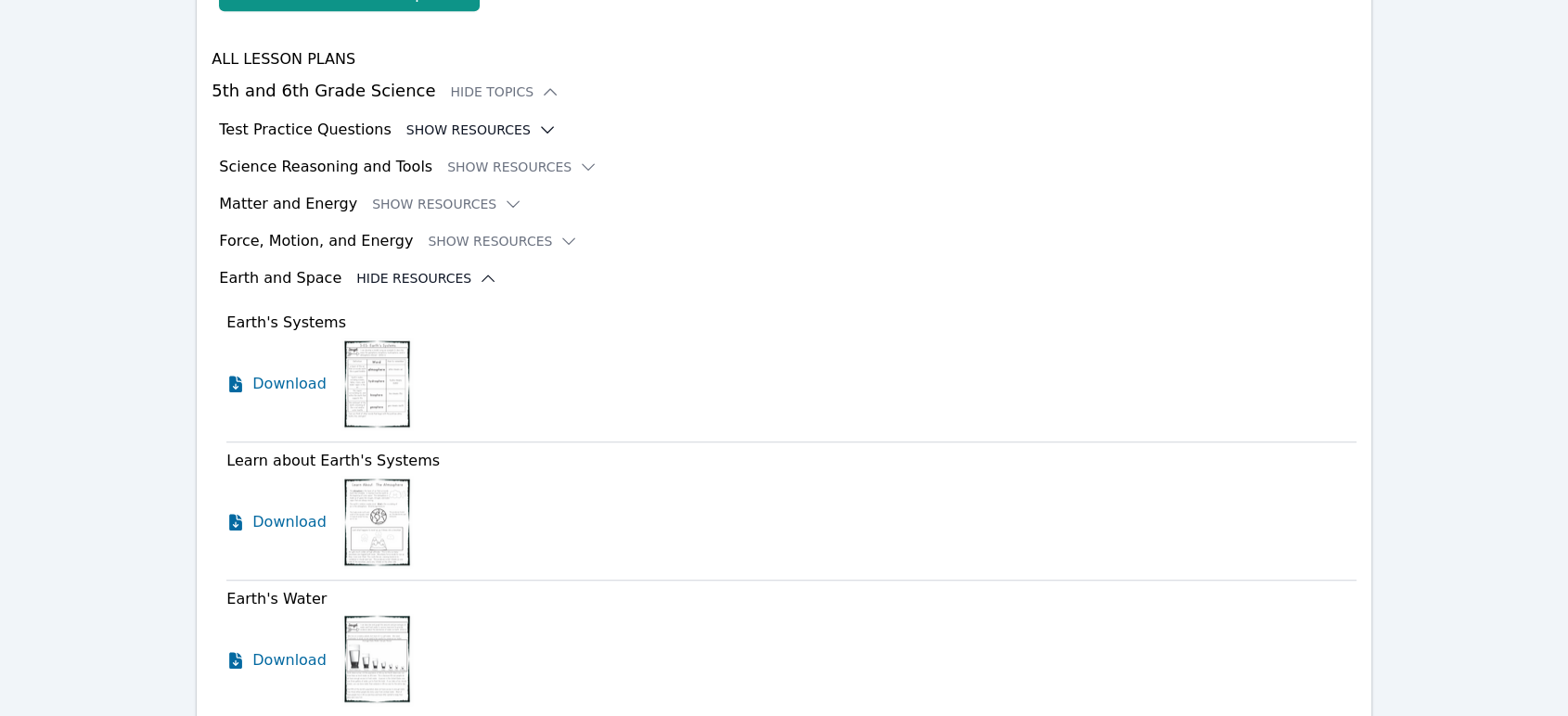
scroll to position [1255, 0]
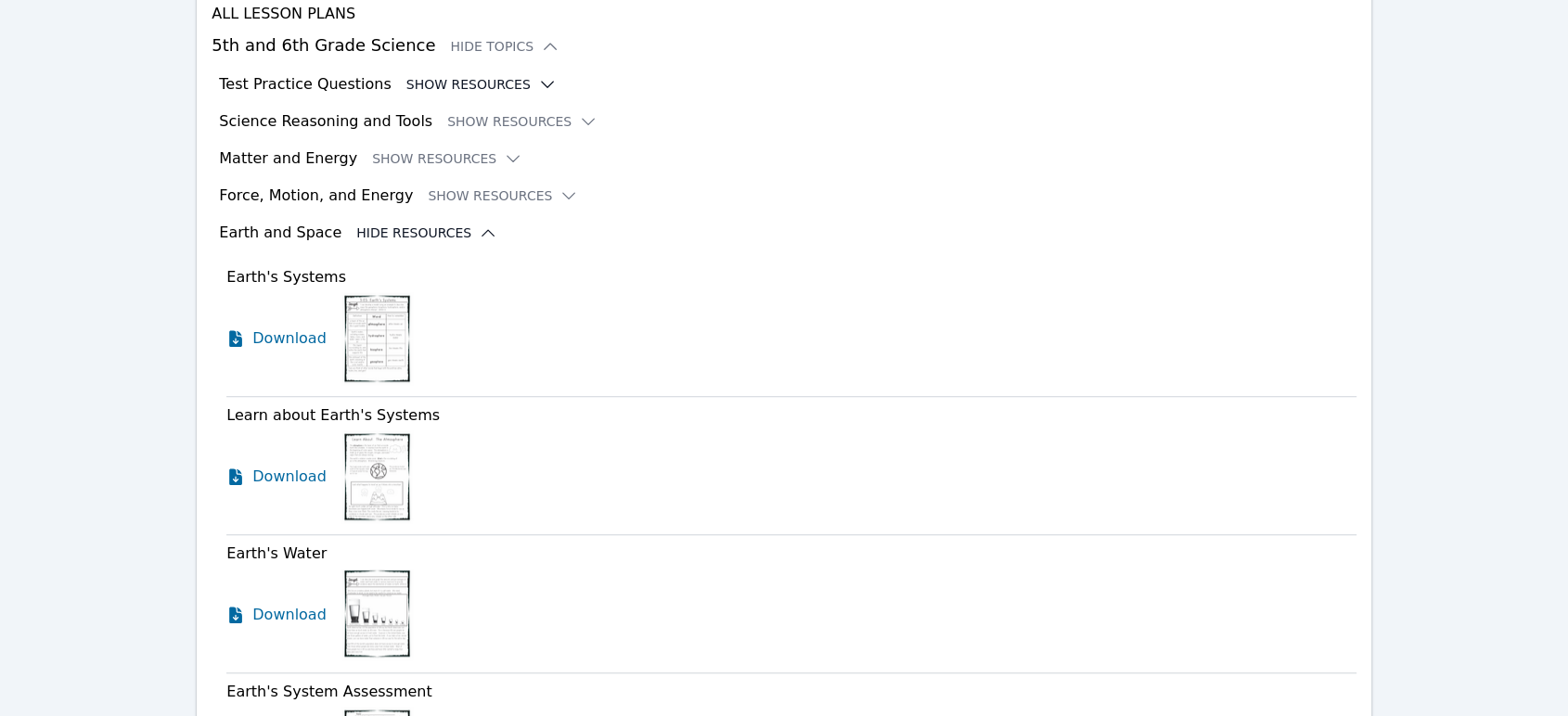
click at [393, 230] on button "Hide Resources" at bounding box center [426, 233] width 141 height 19
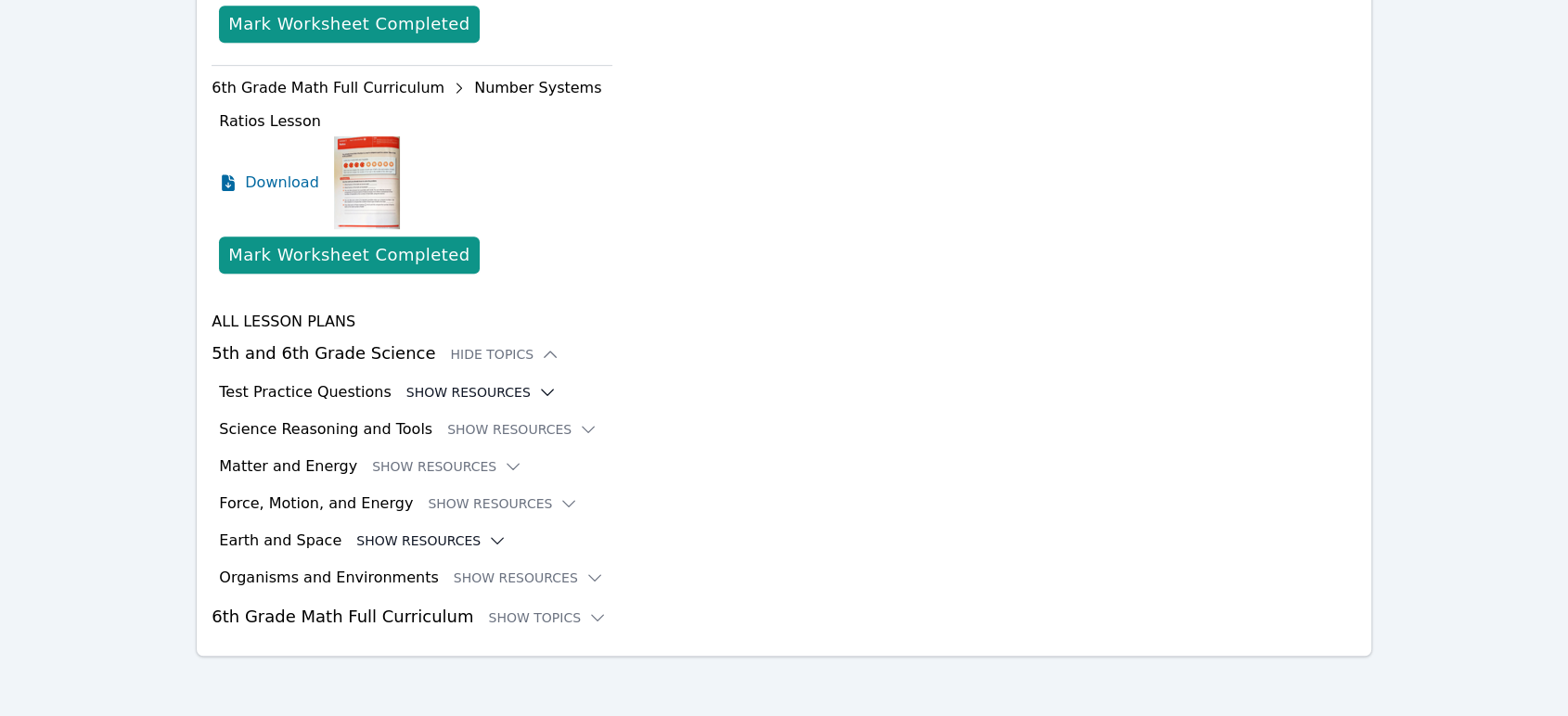
scroll to position [945, 0]
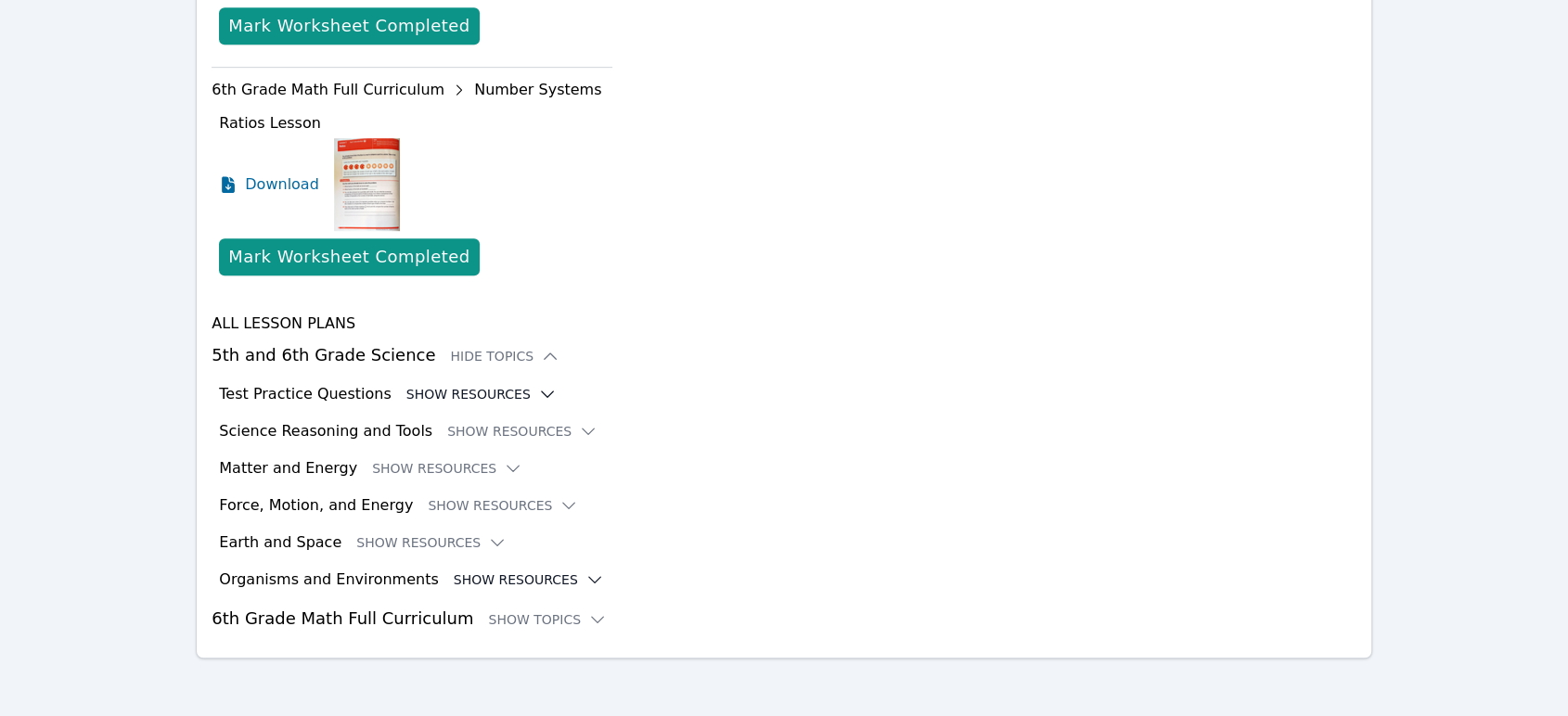
click at [472, 577] on button "Show Resources" at bounding box center [529, 580] width 150 height 19
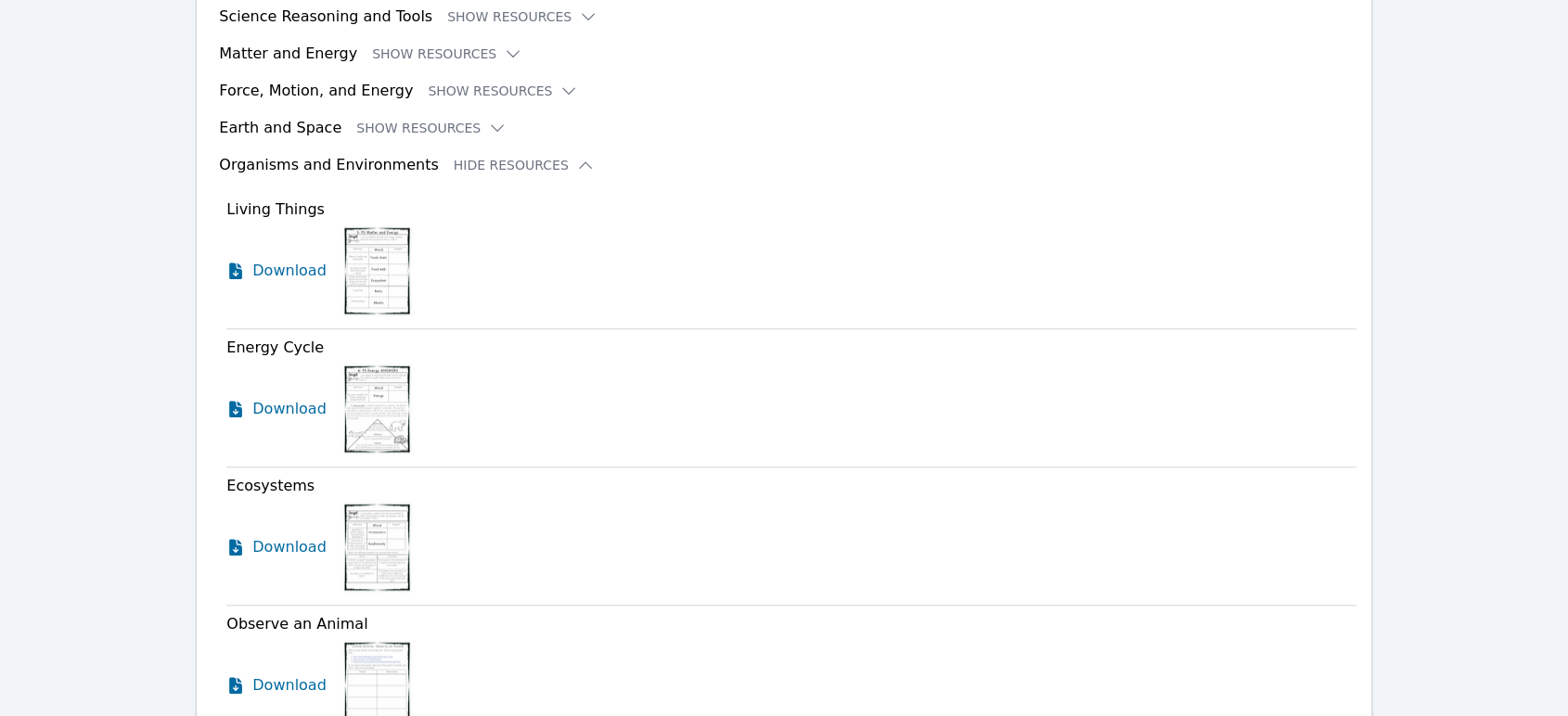
scroll to position [1119, 0]
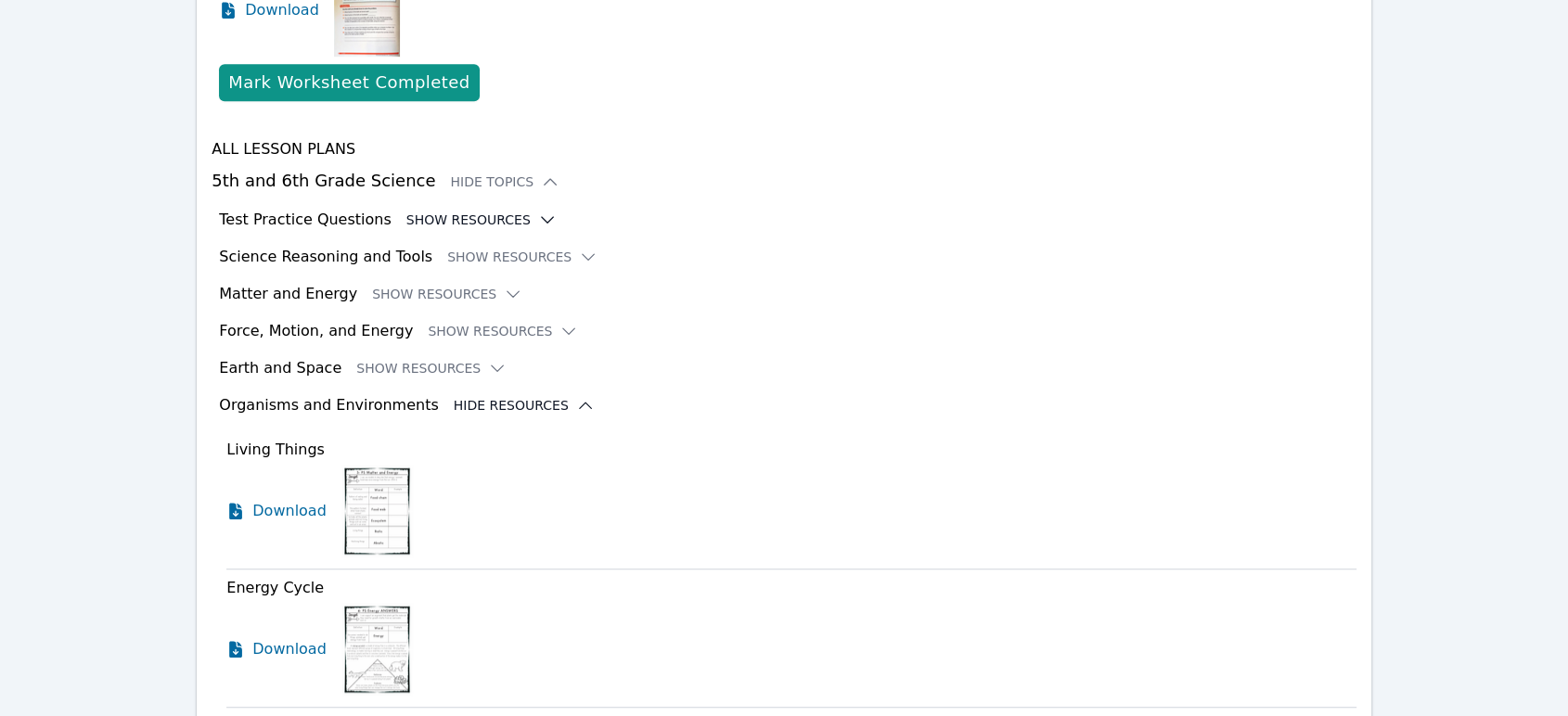
click at [454, 406] on button "Hide Resources" at bounding box center [524, 405] width 141 height 19
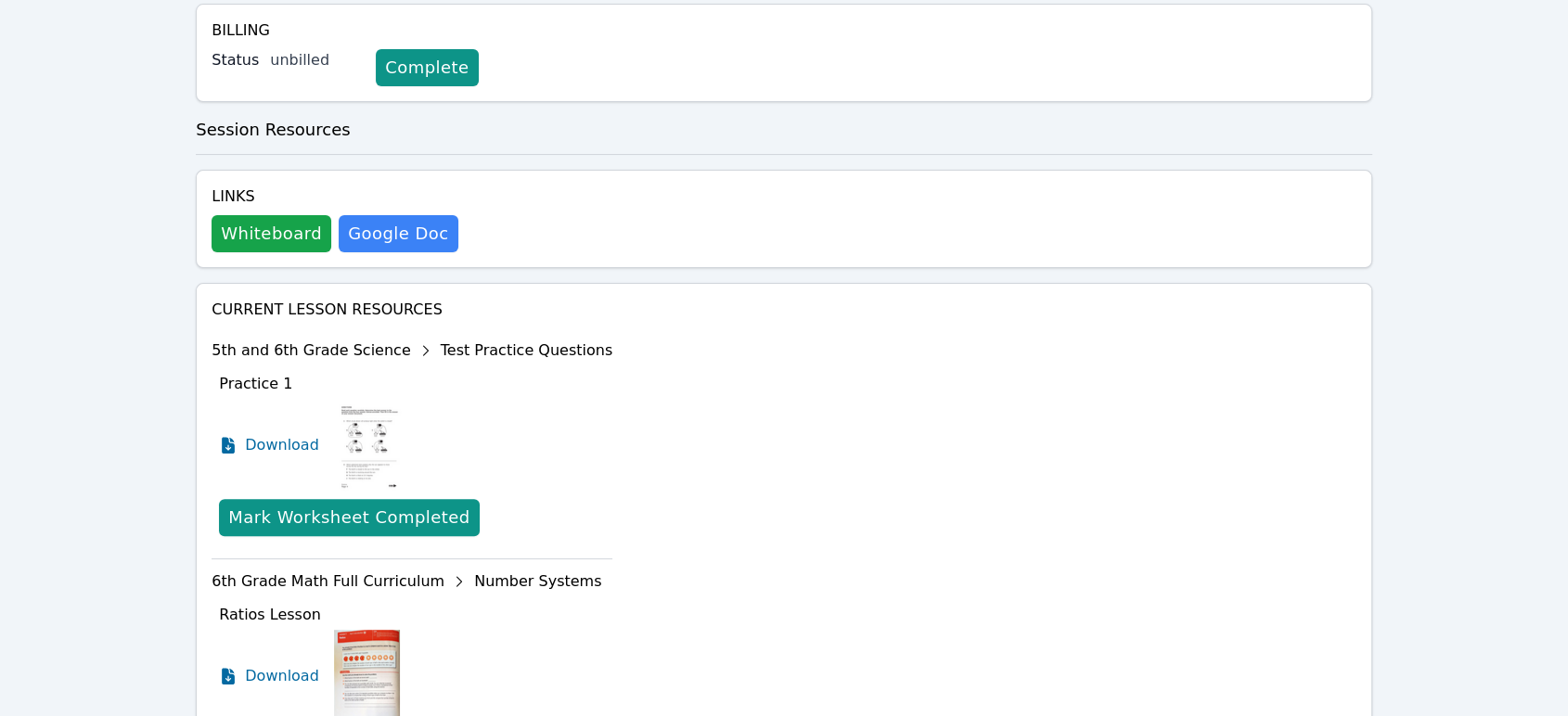
scroll to position [430, 0]
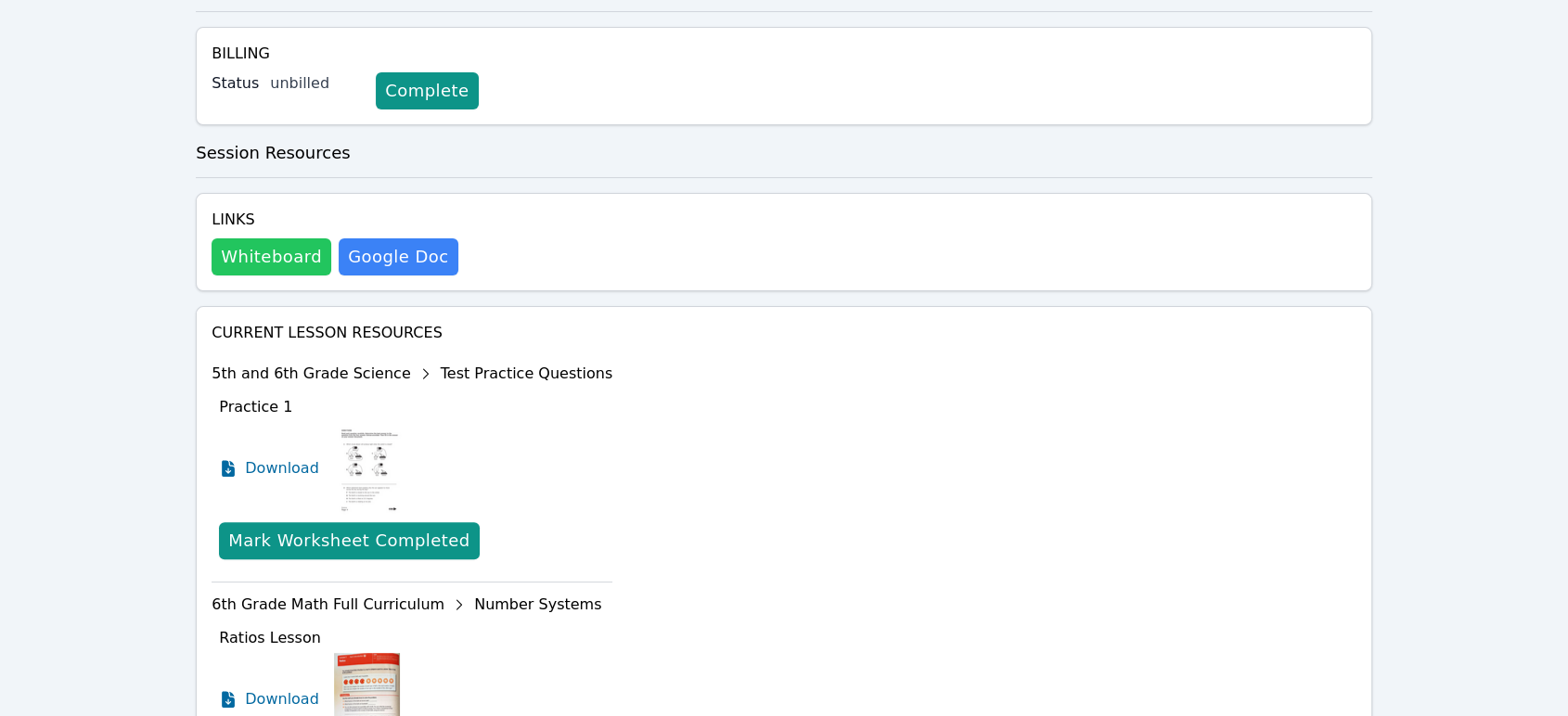
click at [316, 249] on button "Whiteboard" at bounding box center [272, 256] width 120 height 37
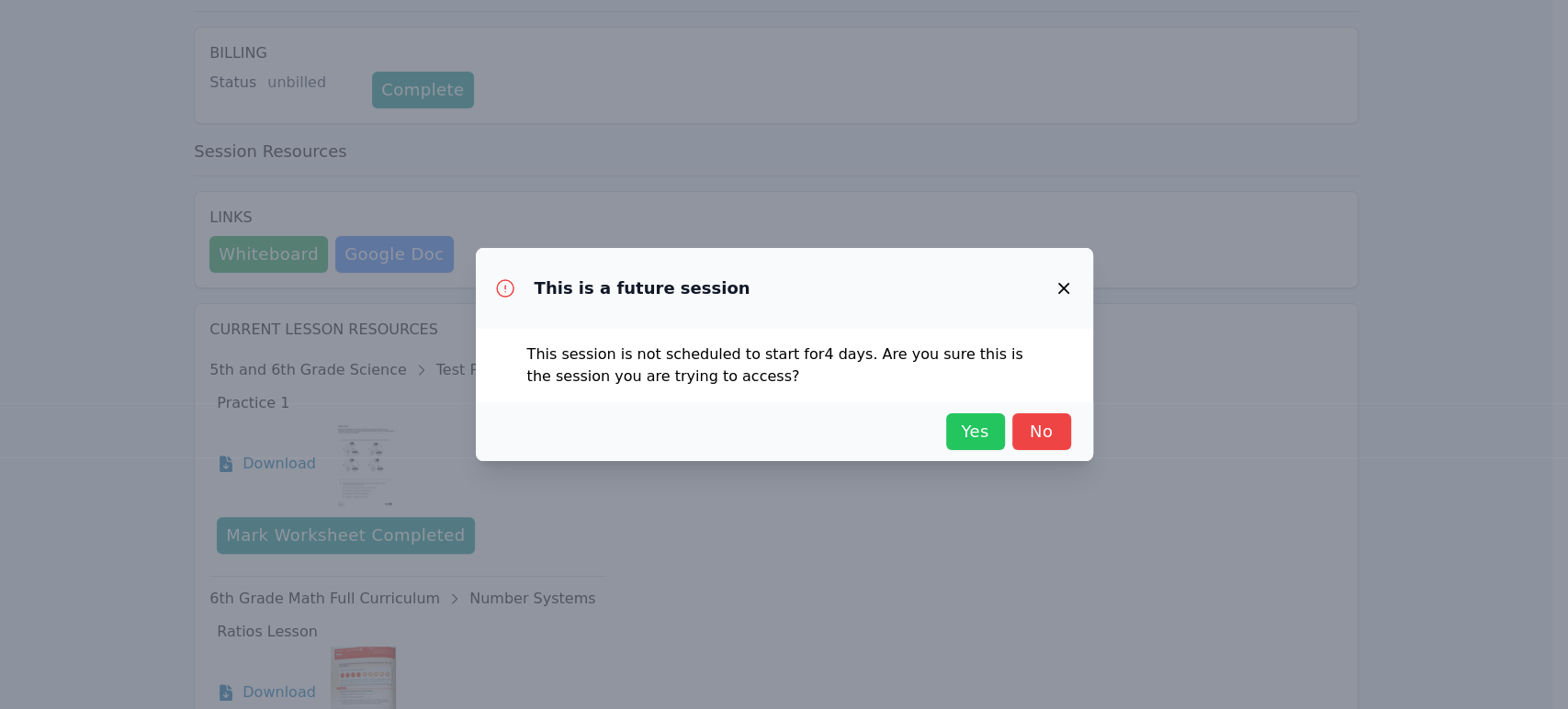
click at [767, 422] on span "Yes" at bounding box center [975, 432] width 41 height 26
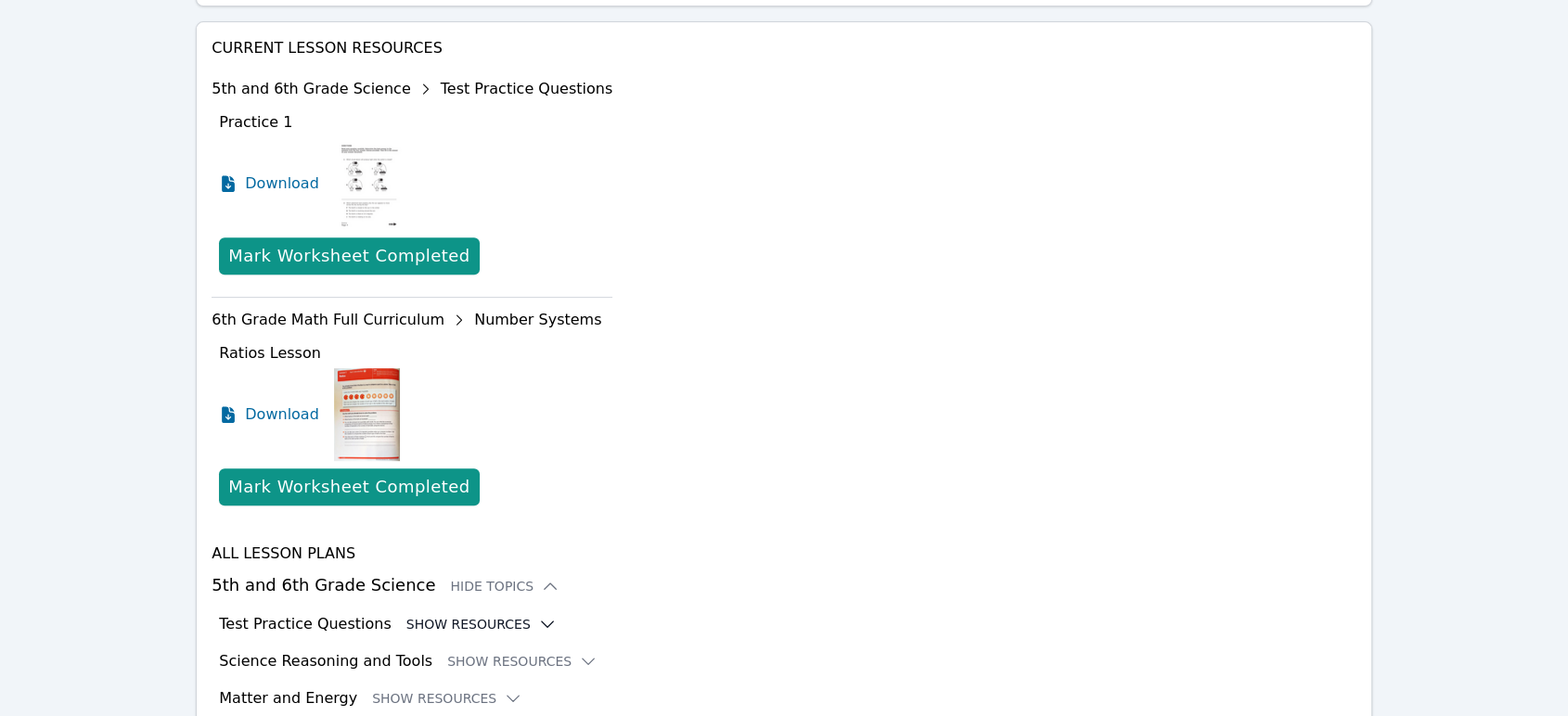
scroll to position [842, 0]
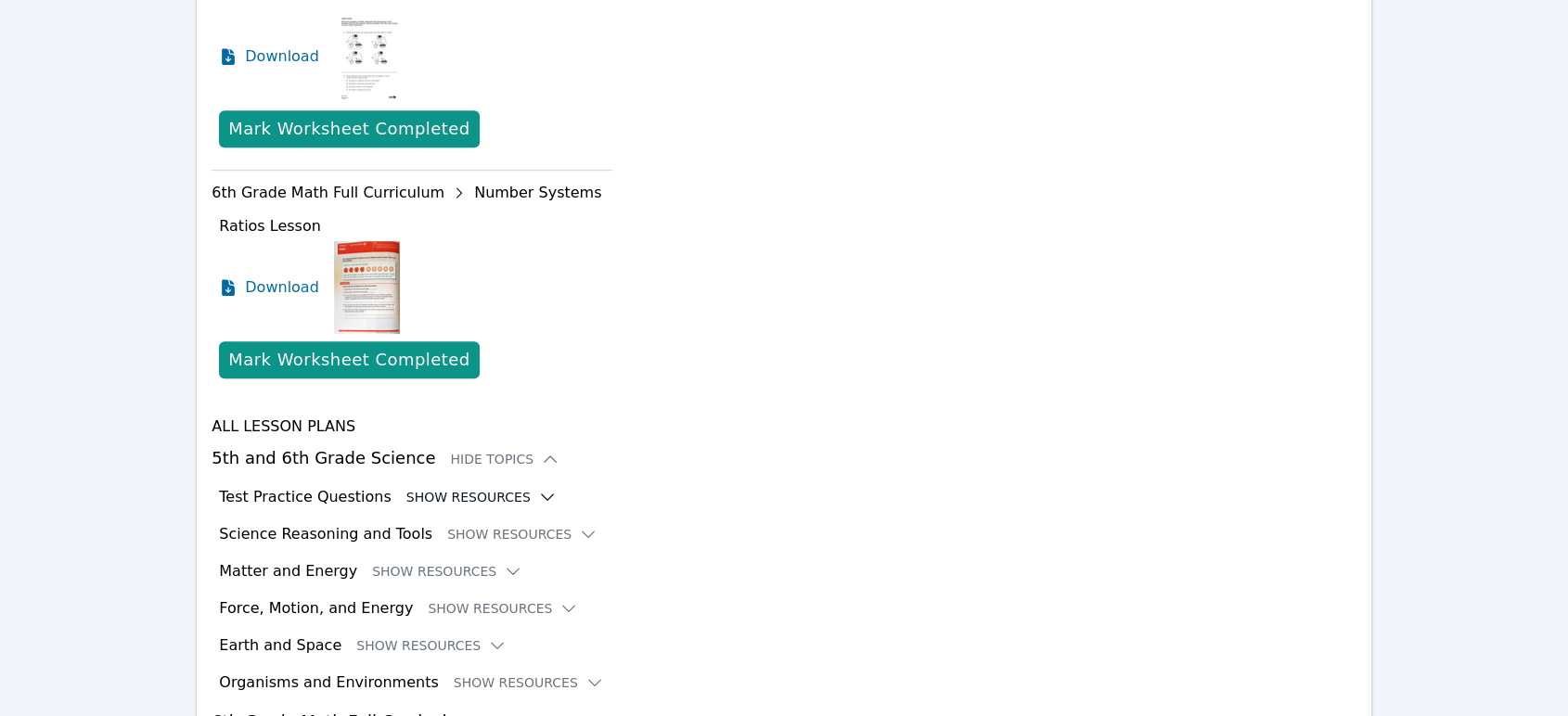
click at [497, 462] on div "Hide Topics" at bounding box center [506, 459] width 110 height 19
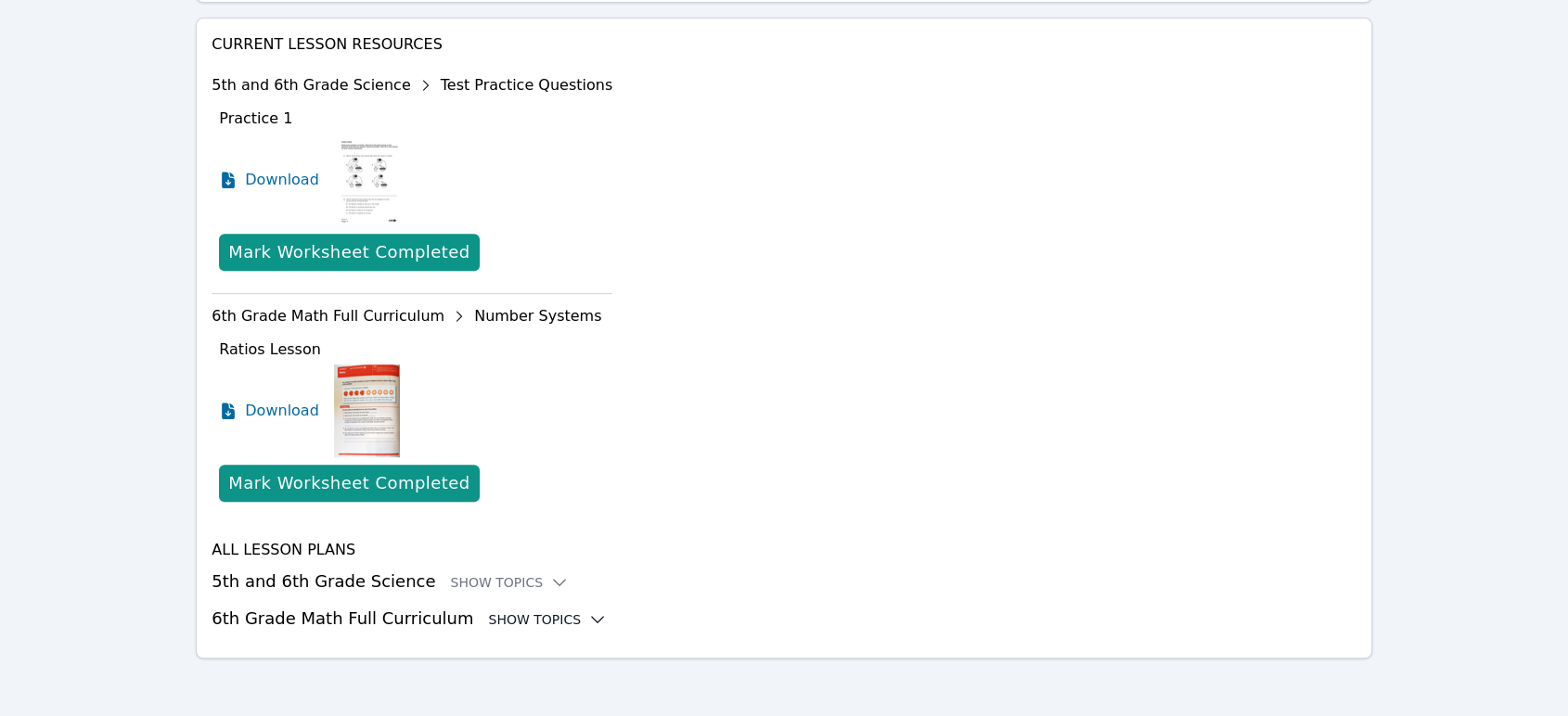
click at [529, 618] on div "Show Topics" at bounding box center [547, 620] width 119 height 19
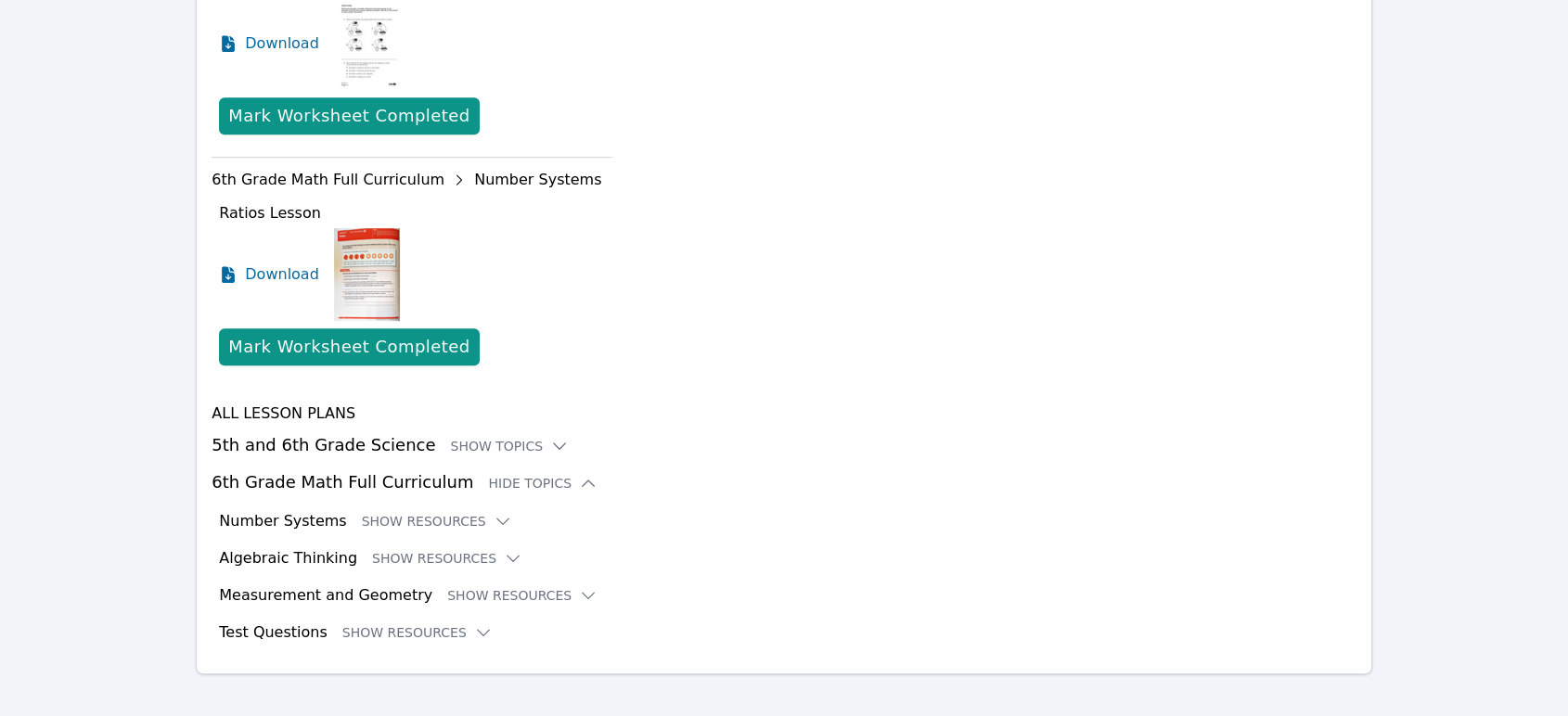
scroll to position [870, 0]
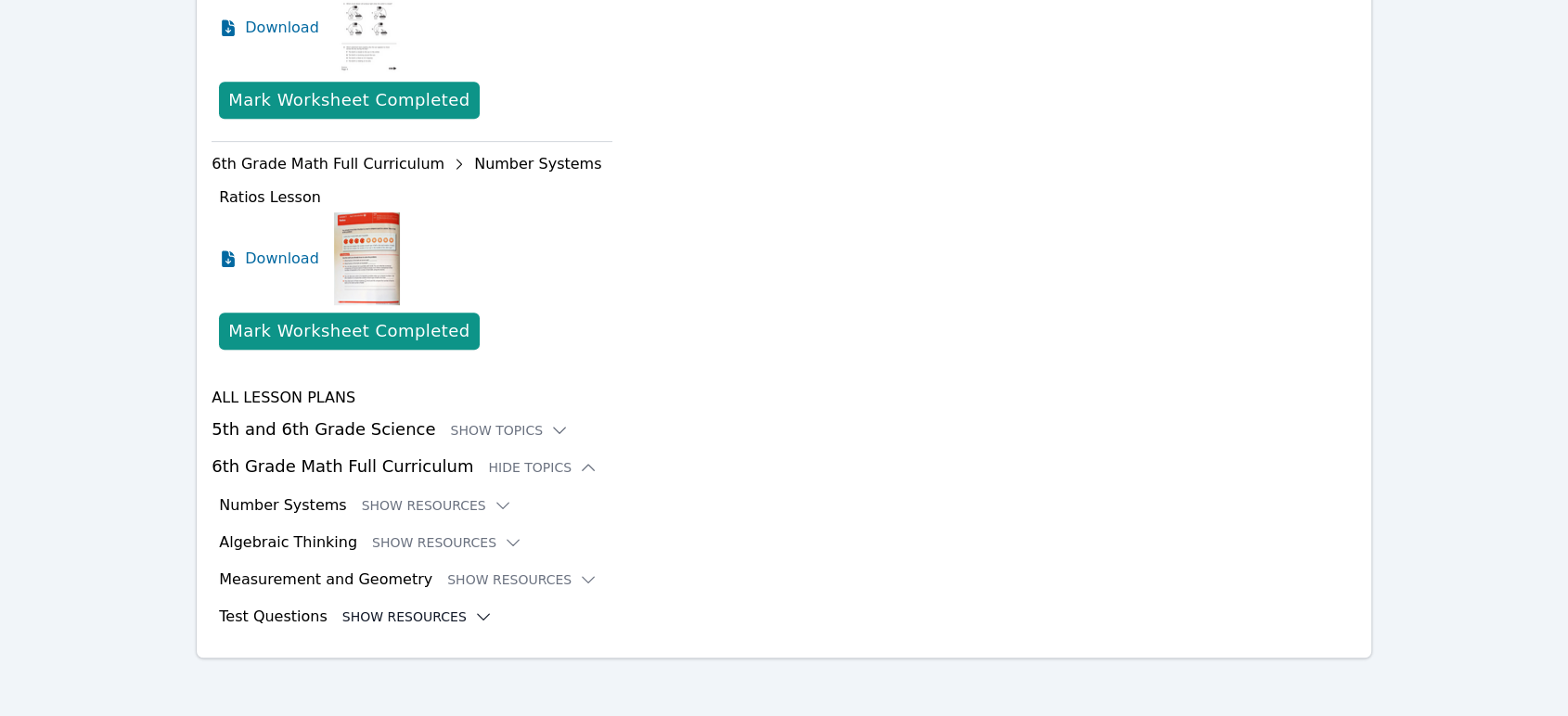
click at [474, 620] on icon at bounding box center [483, 617] width 19 height 19
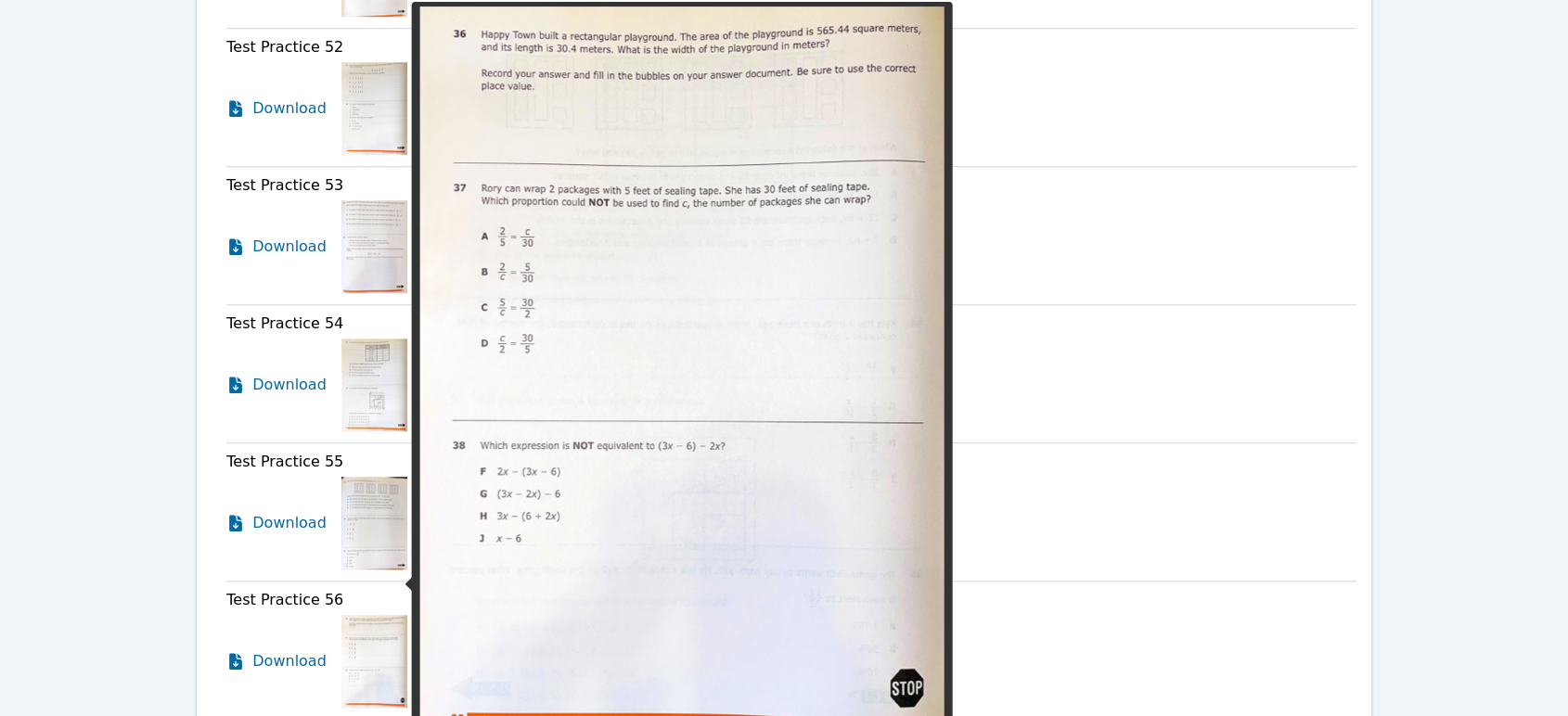
scroll to position [8607, 0]
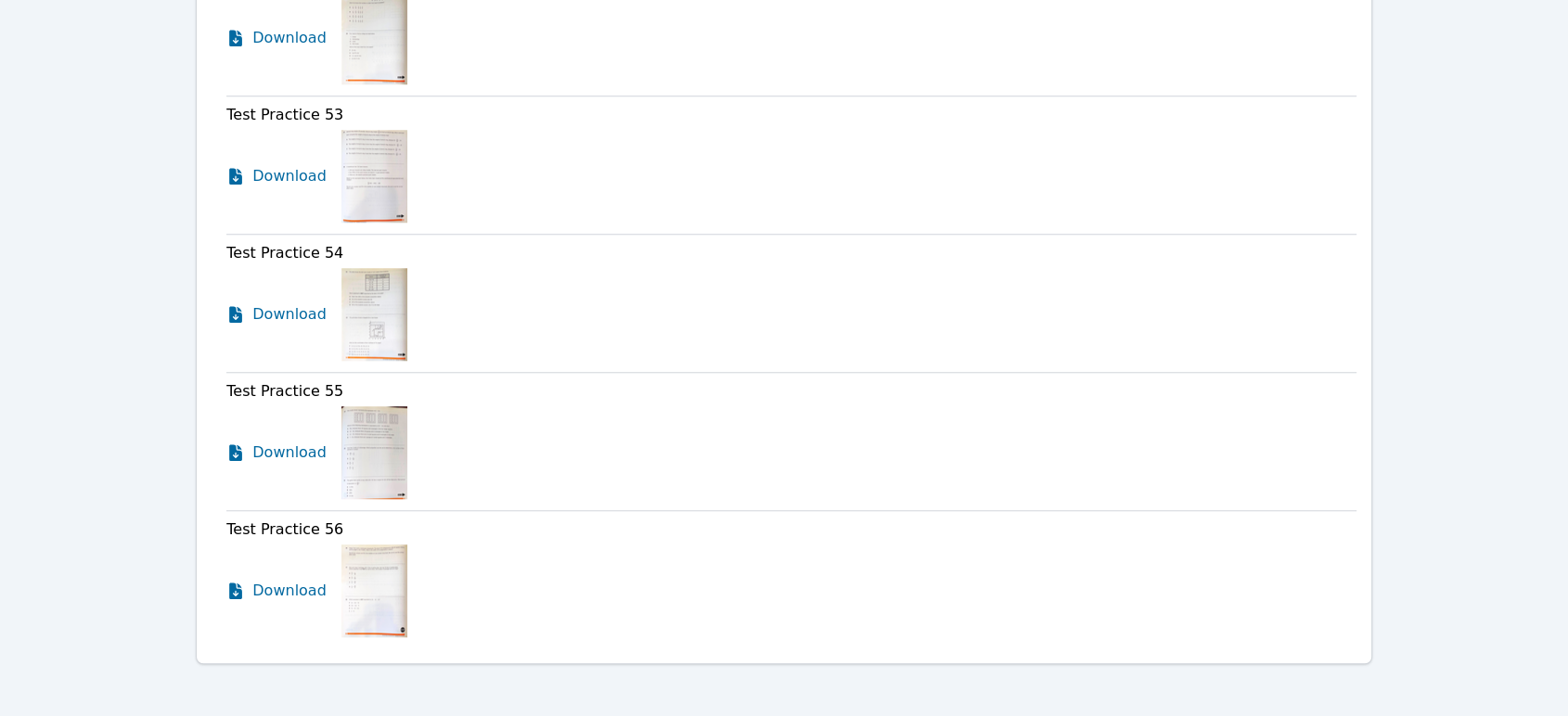
drag, startPoint x: 126, startPoint y: 169, endPoint x: 119, endPoint y: 426, distance: 257.2
drag, startPoint x: 119, startPoint y: 426, endPoint x: 60, endPoint y: 301, distance: 138.2
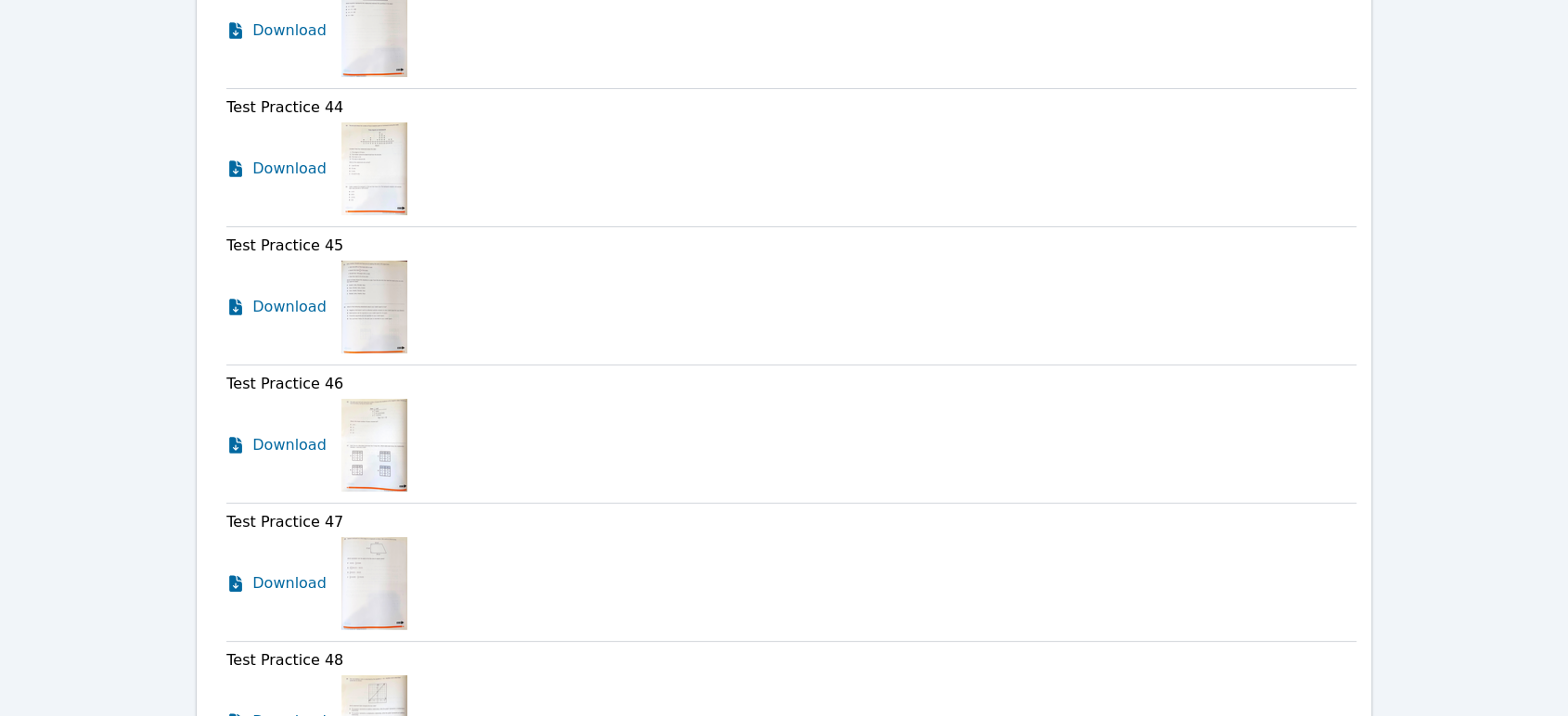
scroll to position [7267, 0]
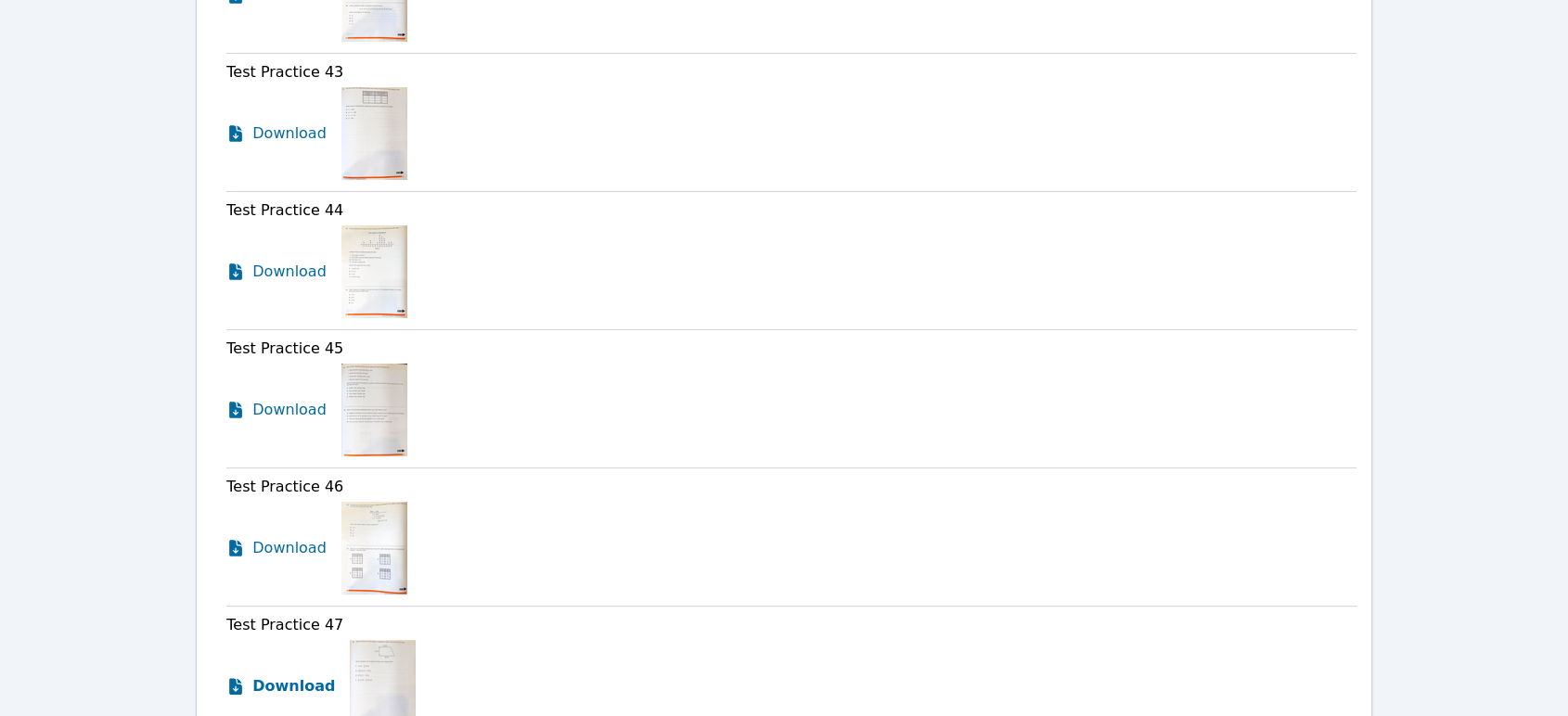
click at [312, 683] on span "Download" at bounding box center [293, 687] width 83 height 22
